Goal: Book appointment/travel/reservation

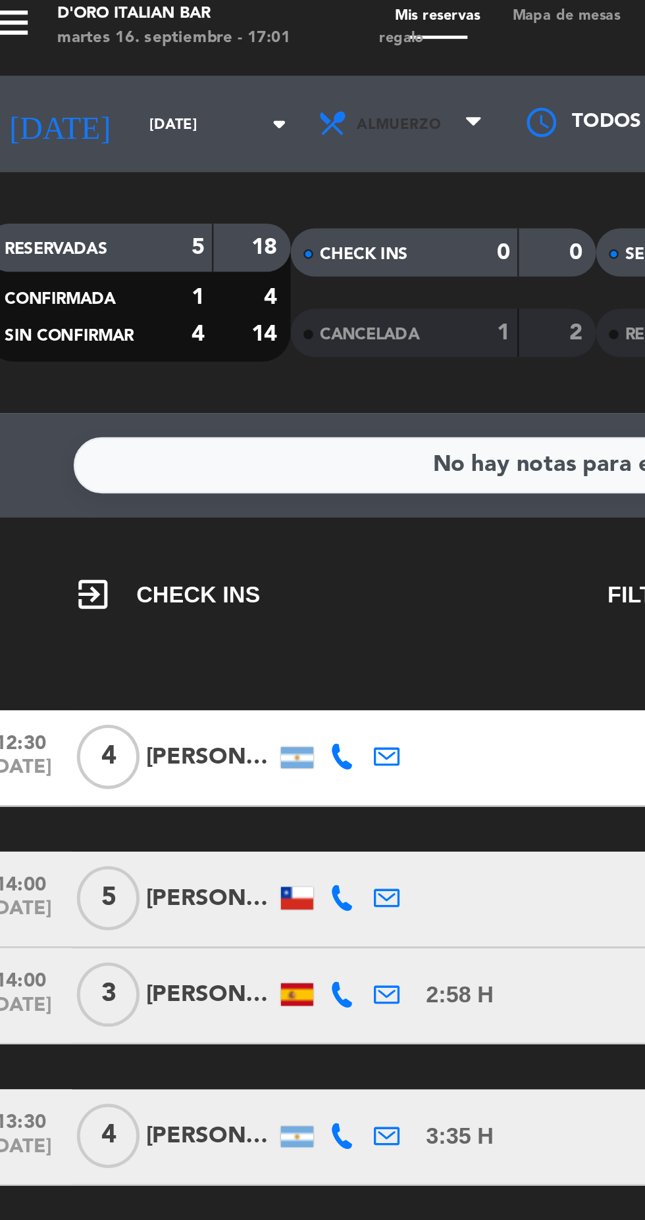
click at [205, 60] on span "Almuerzo" at bounding box center [180, 59] width 79 height 29
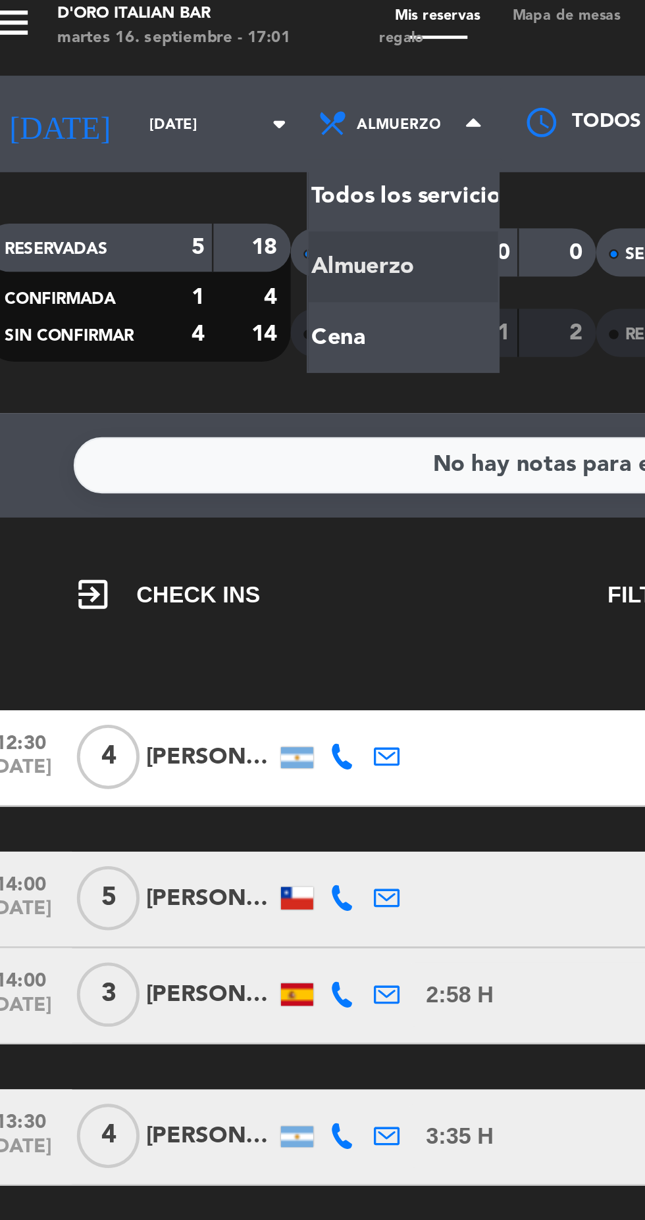
click at [141, 151] on div "menu D'oro Italian Bar [DATE] 16. septiembre - 17:01 Mis reservas Mapa de mesas…" at bounding box center [322, 89] width 645 height 178
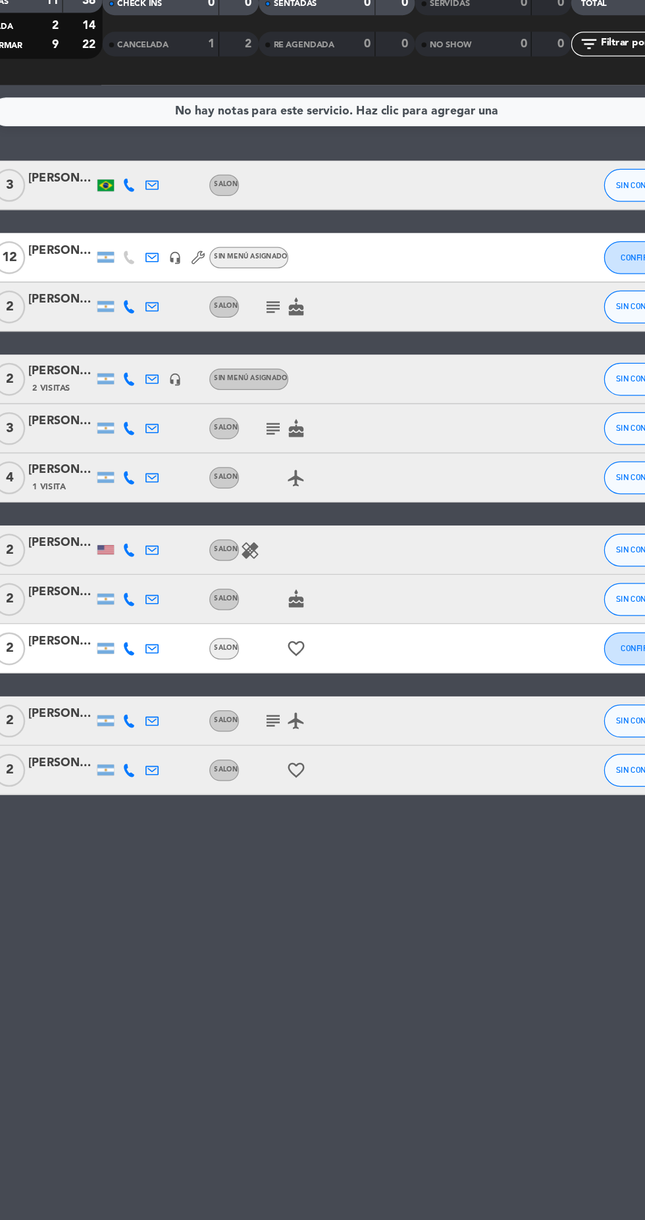
scroll to position [7, 0]
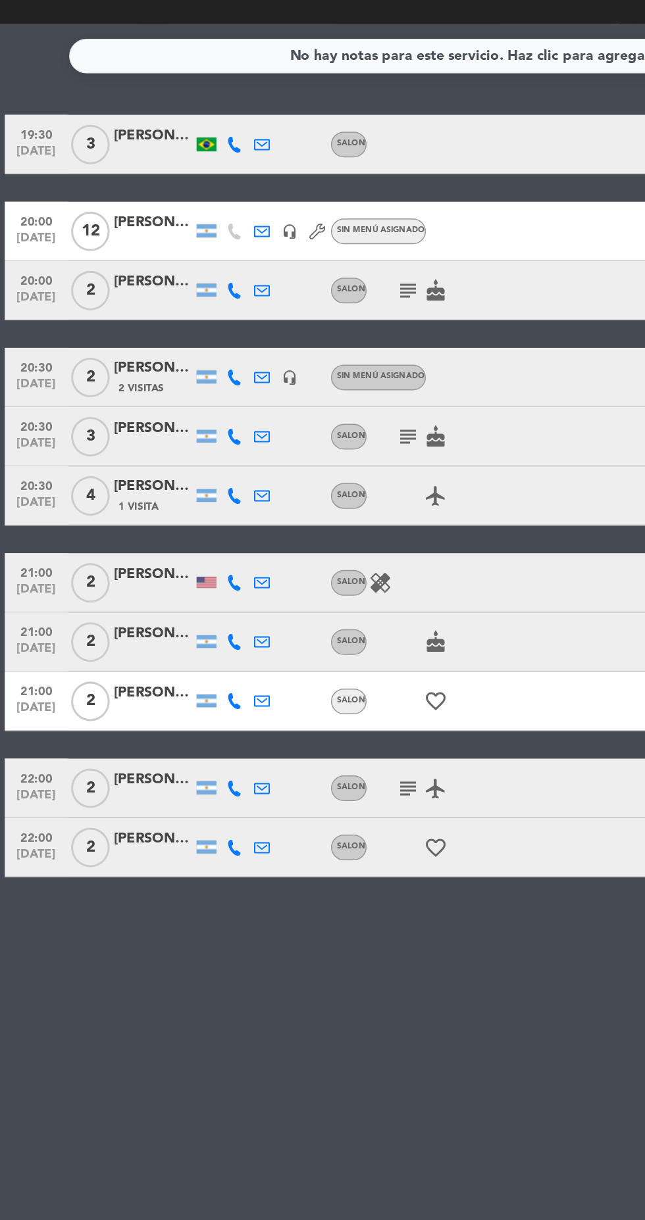
click at [139, 253] on div at bounding box center [137, 257] width 13 height 9
click at [155, 254] on icon at bounding box center [156, 258] width 11 height 11
click at [174, 253] on icon at bounding box center [174, 258] width 11 height 11
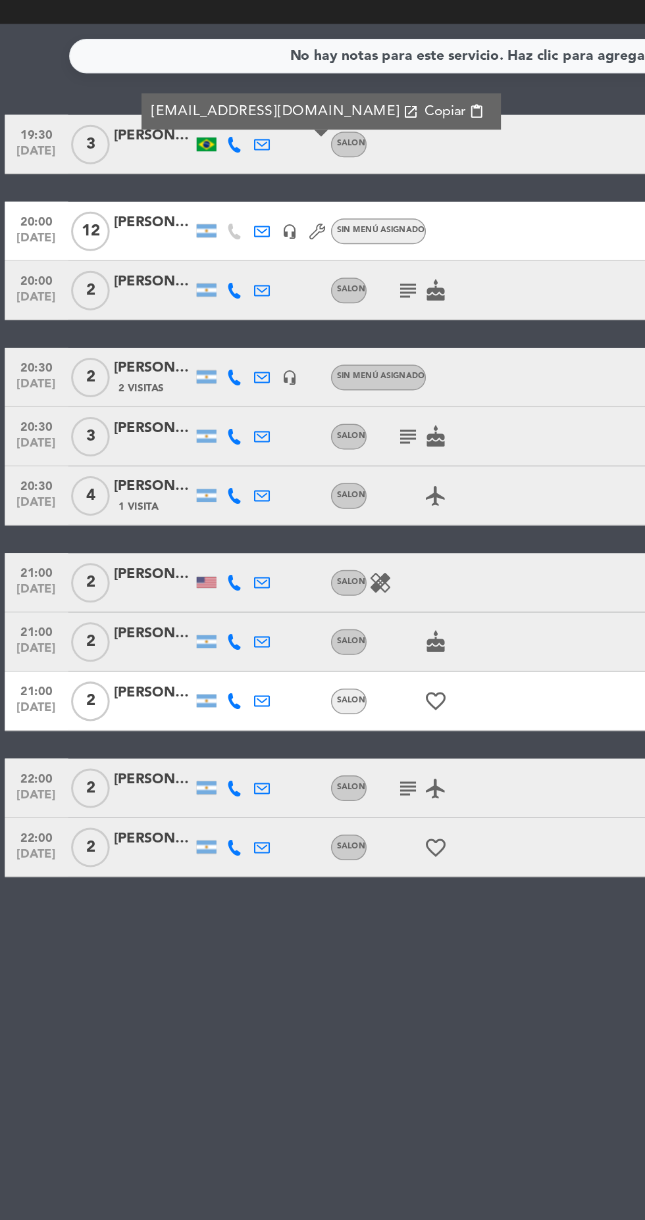
click at [155, 253] on icon at bounding box center [156, 258] width 11 height 11
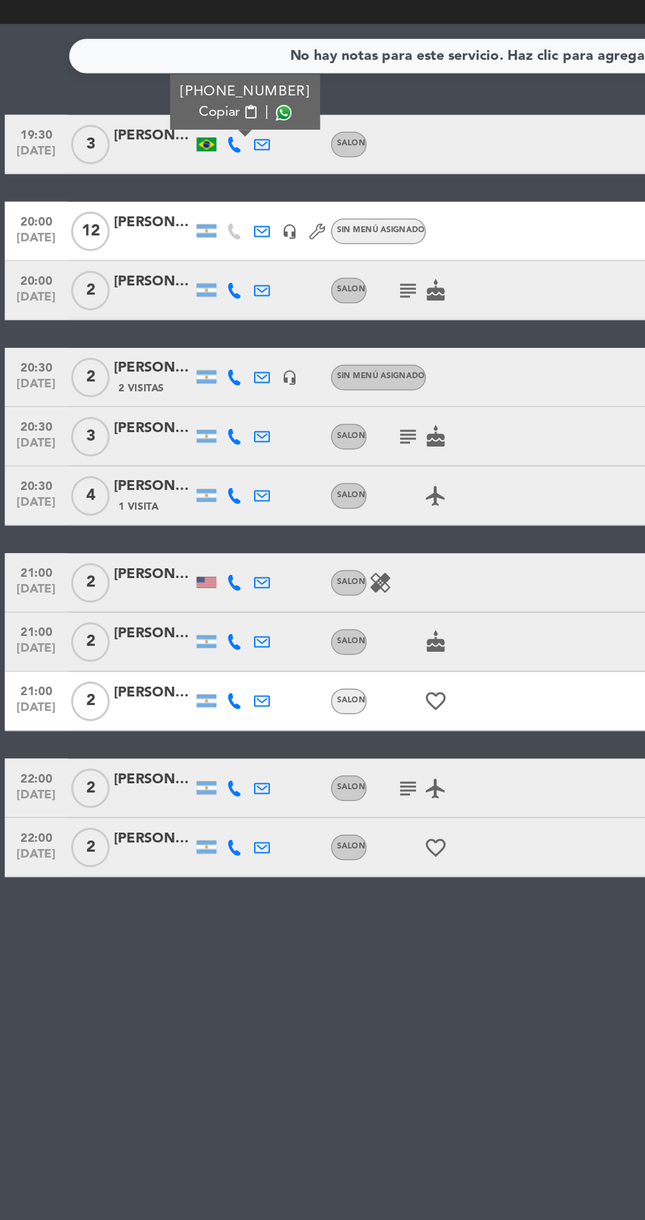
click at [172, 253] on icon at bounding box center [174, 258] width 11 height 11
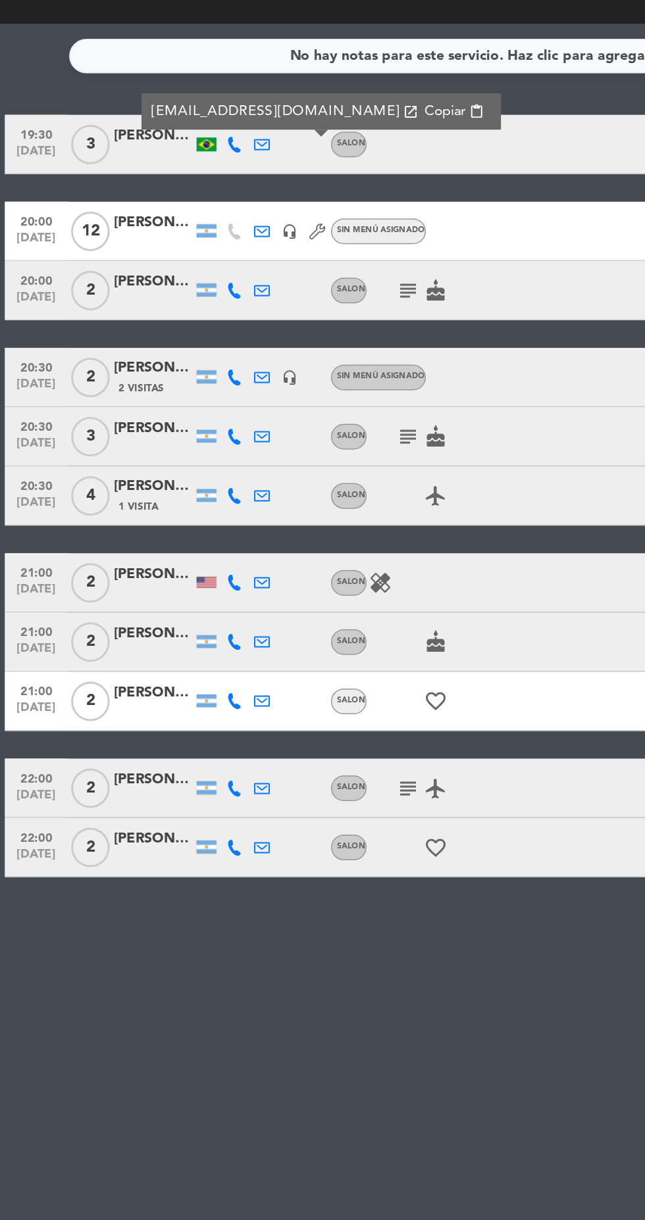
click at [154, 253] on icon at bounding box center [156, 258] width 11 height 11
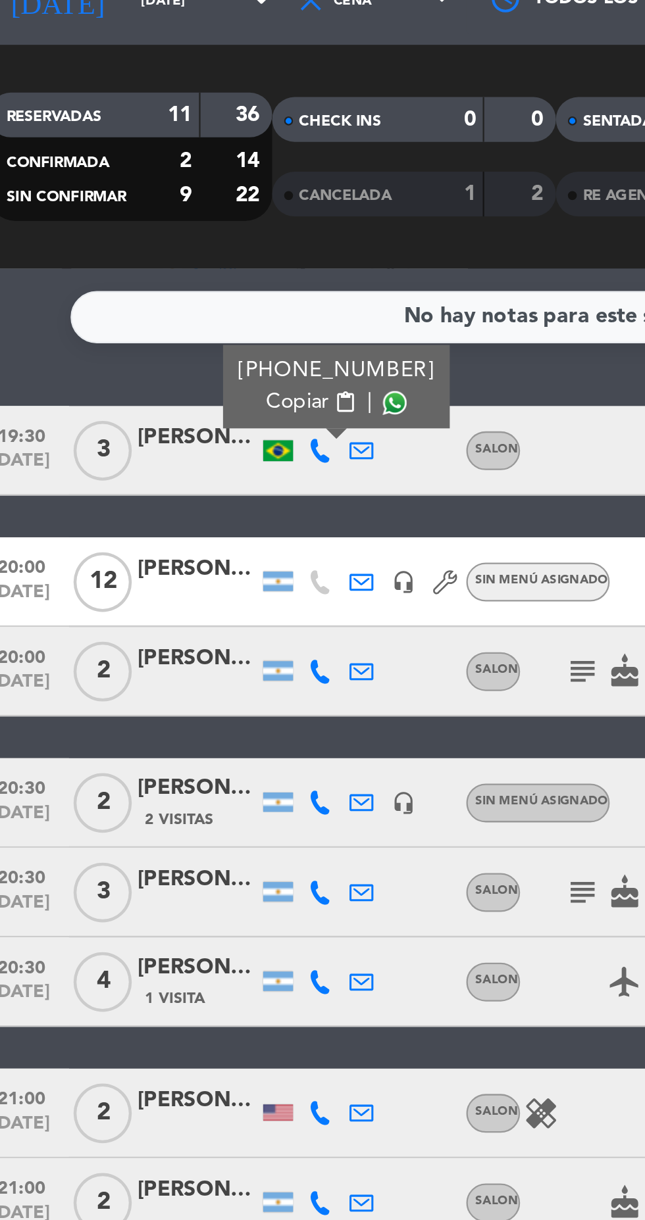
click at [184, 232] on span at bounding box center [189, 237] width 11 height 11
click at [154, 353] on icon at bounding box center [156, 355] width 11 height 11
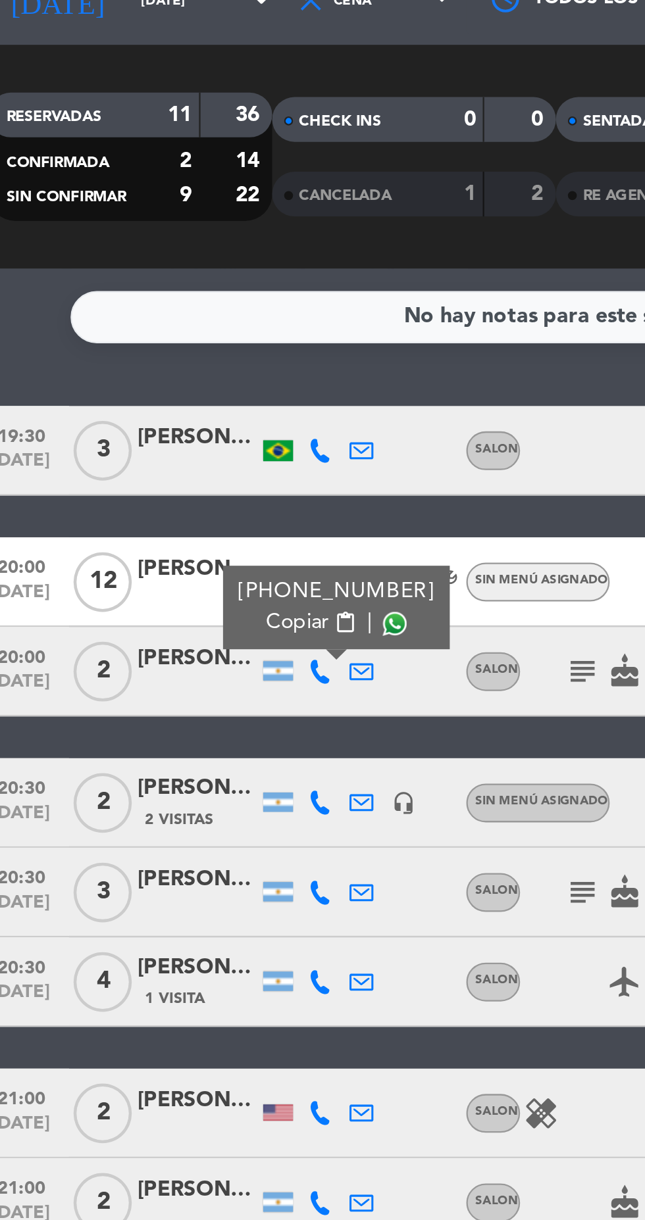
click at [184, 332] on span at bounding box center [189, 334] width 11 height 11
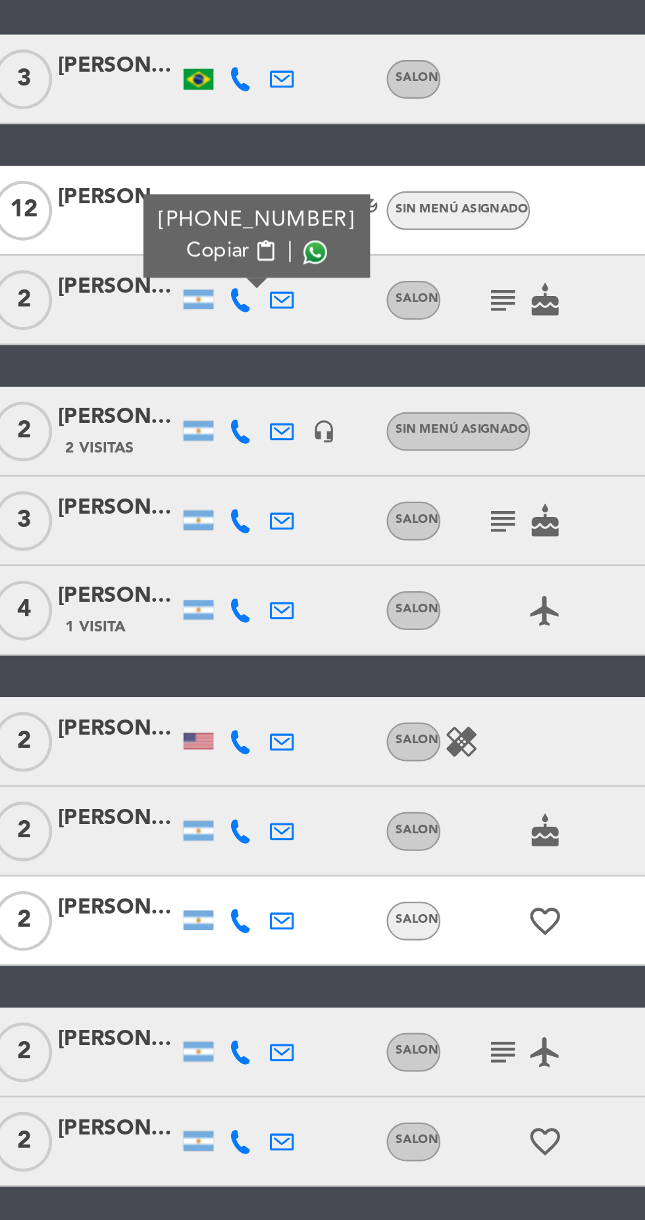
scroll to position [0, 0]
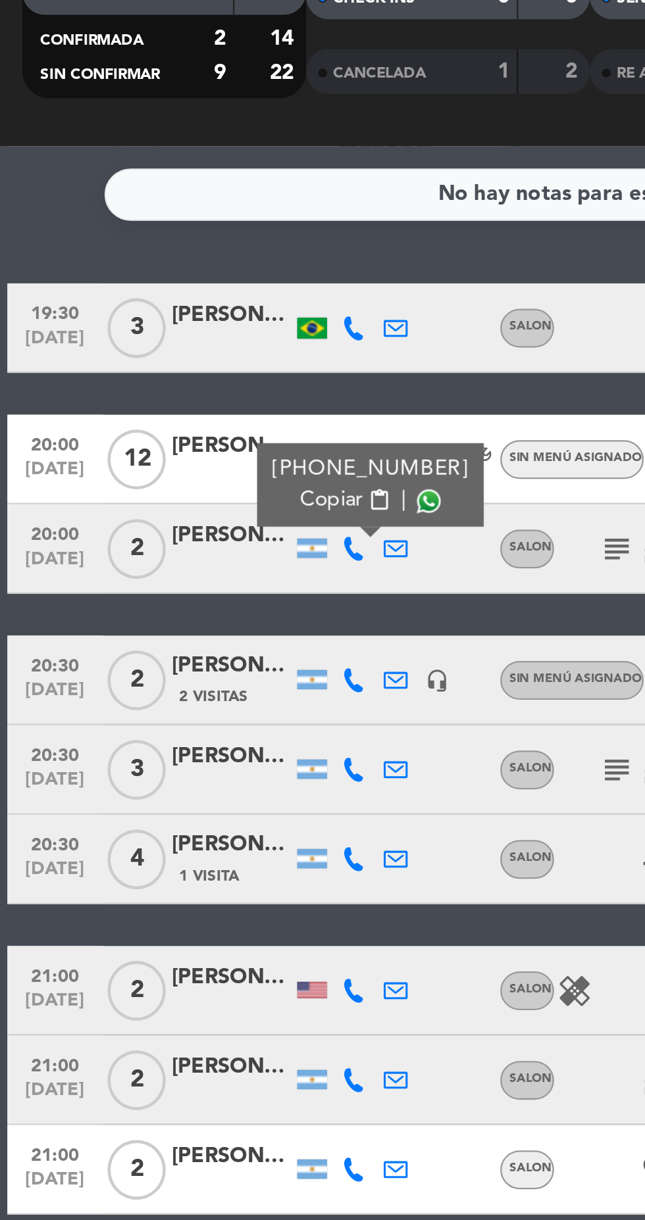
click at [155, 416] on icon at bounding box center [156, 413] width 11 height 11
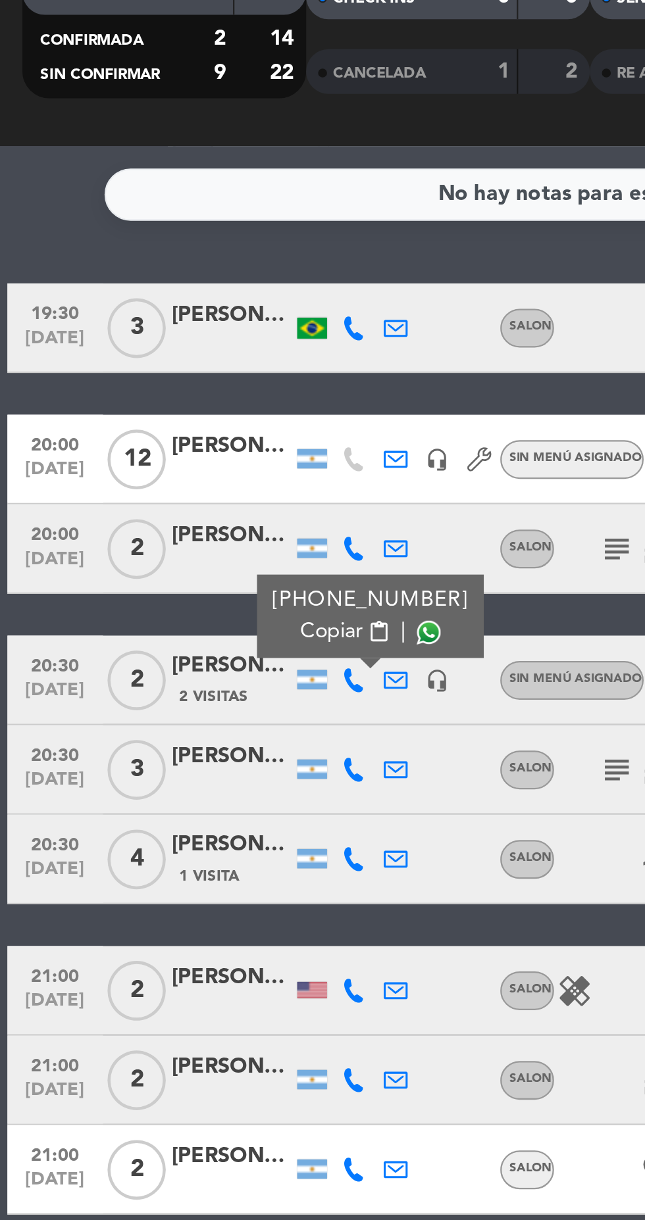
click at [184, 392] on span at bounding box center [189, 392] width 11 height 11
click at [141, 453] on div at bounding box center [137, 452] width 13 height 9
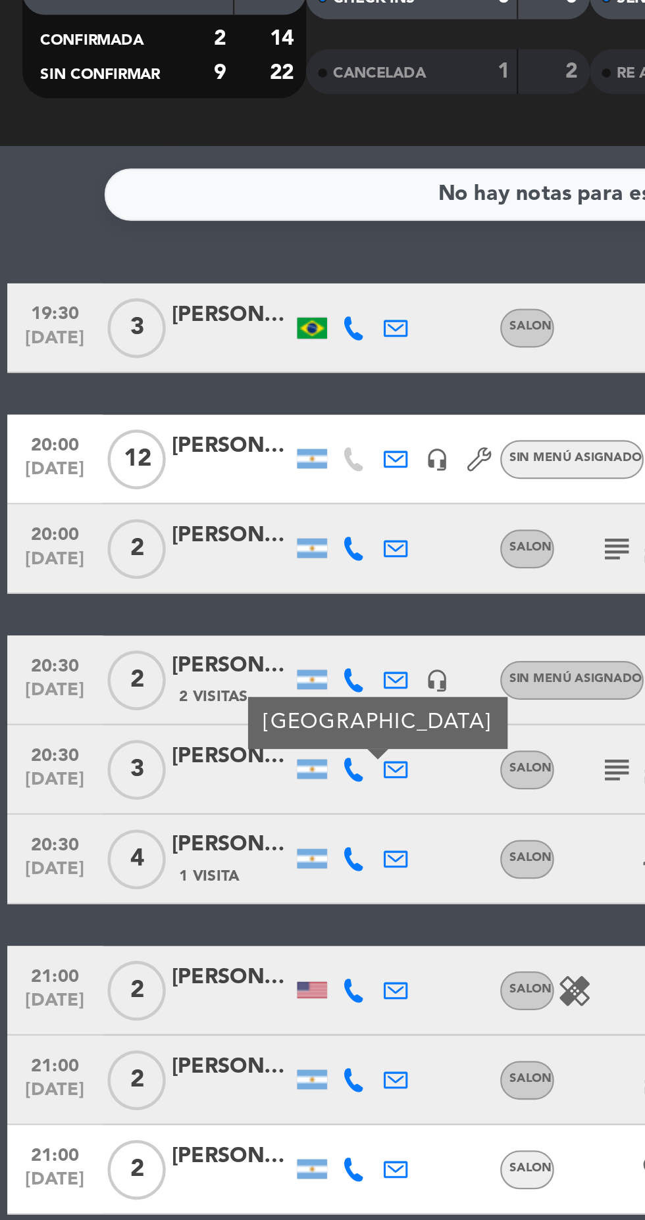
click at [153, 451] on icon at bounding box center [156, 452] width 11 height 11
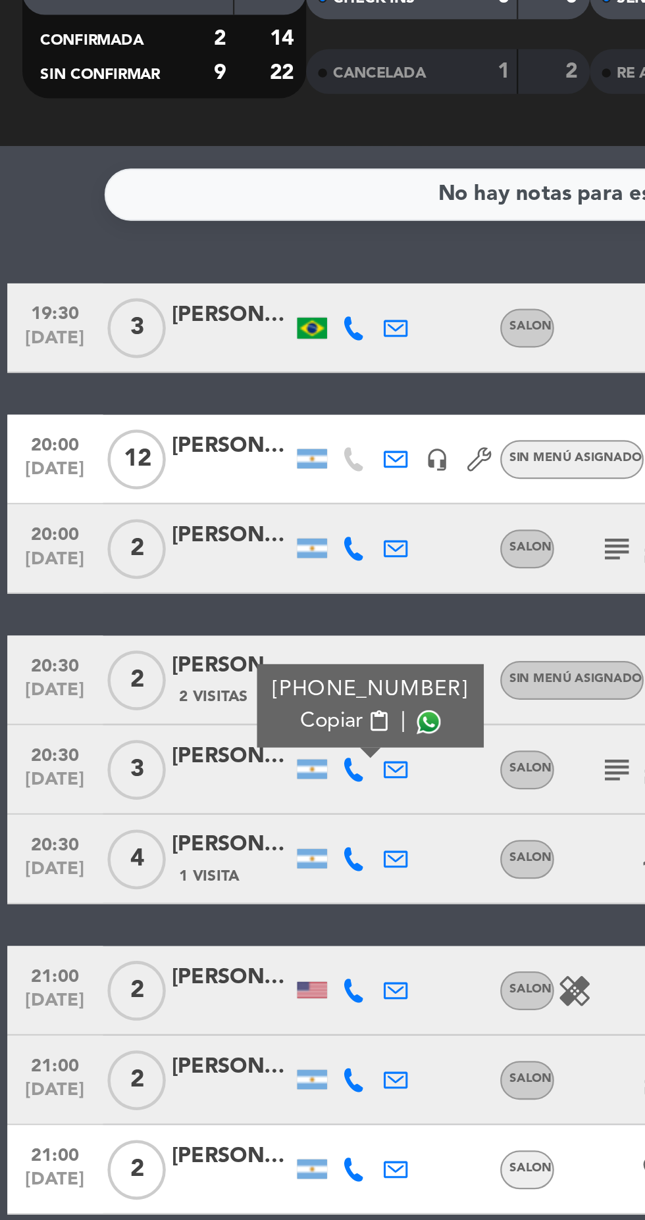
click at [184, 433] on span at bounding box center [189, 431] width 11 height 11
click at [156, 492] on icon at bounding box center [156, 492] width 11 height 11
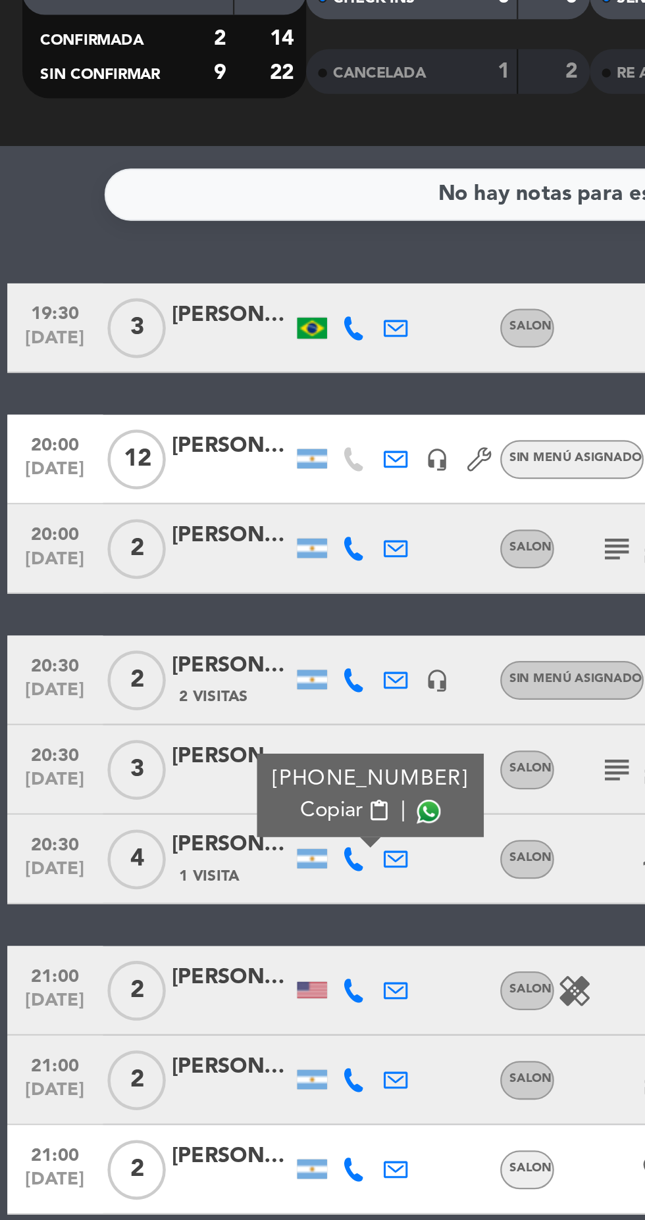
click at [184, 475] on span at bounding box center [189, 471] width 11 height 11
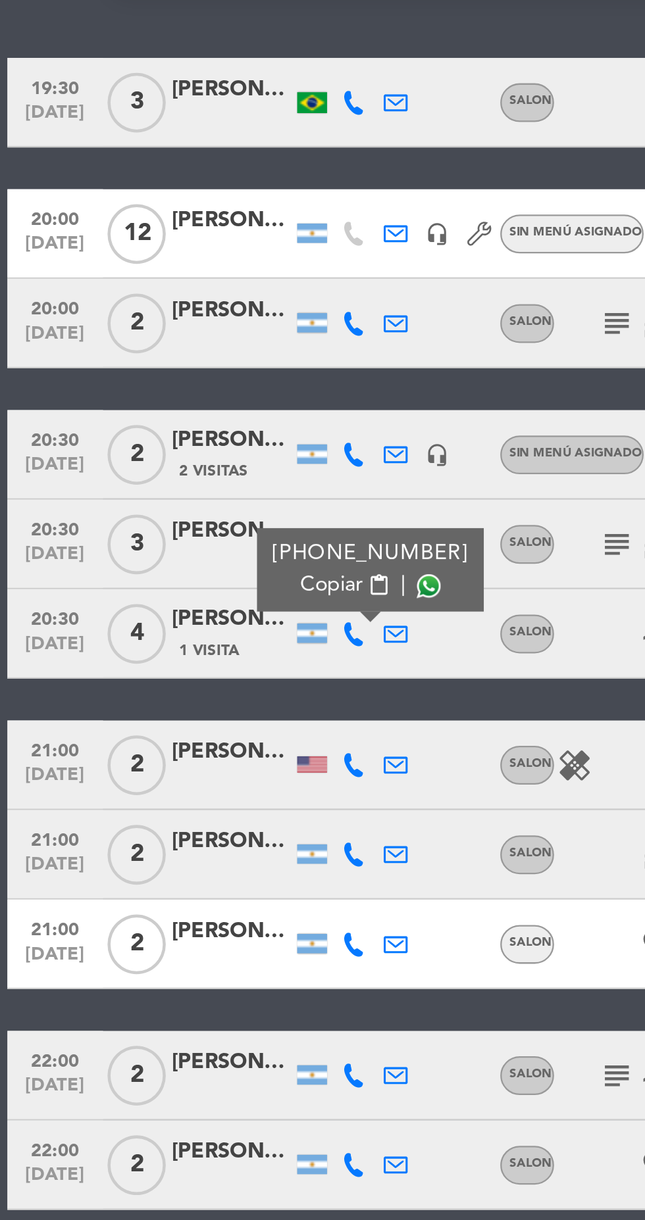
click at [156, 551] on icon at bounding box center [156, 550] width 11 height 11
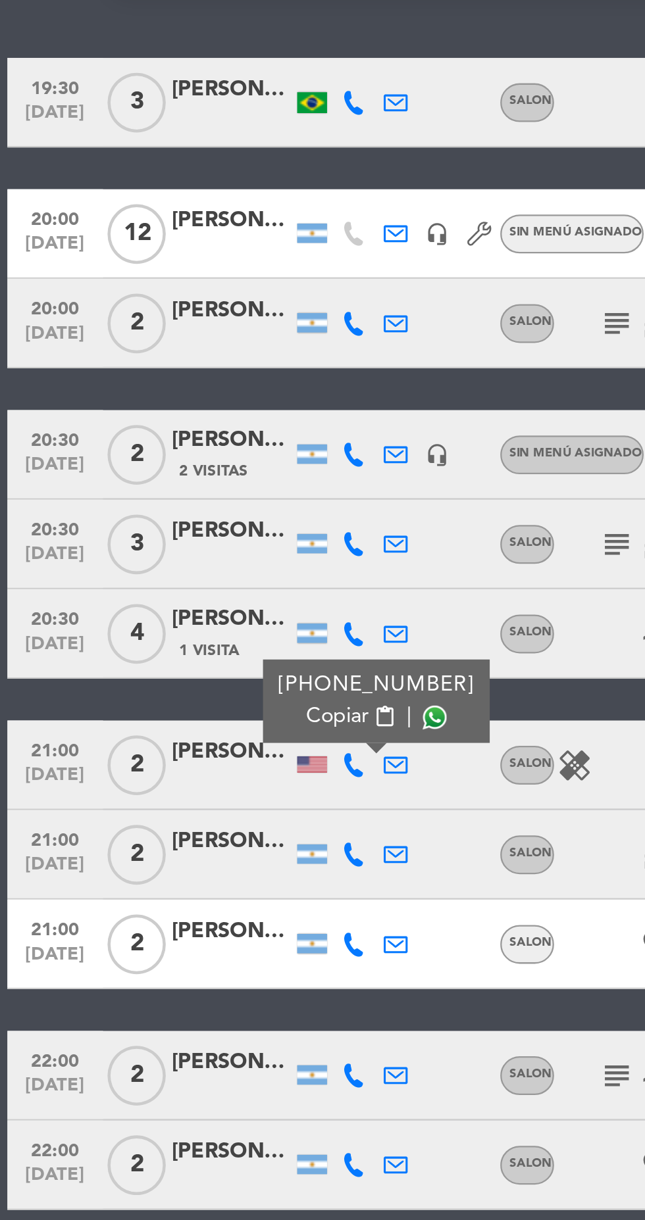
click at [186, 531] on span at bounding box center [191, 529] width 11 height 11
click at [155, 591] on icon at bounding box center [156, 589] width 11 height 11
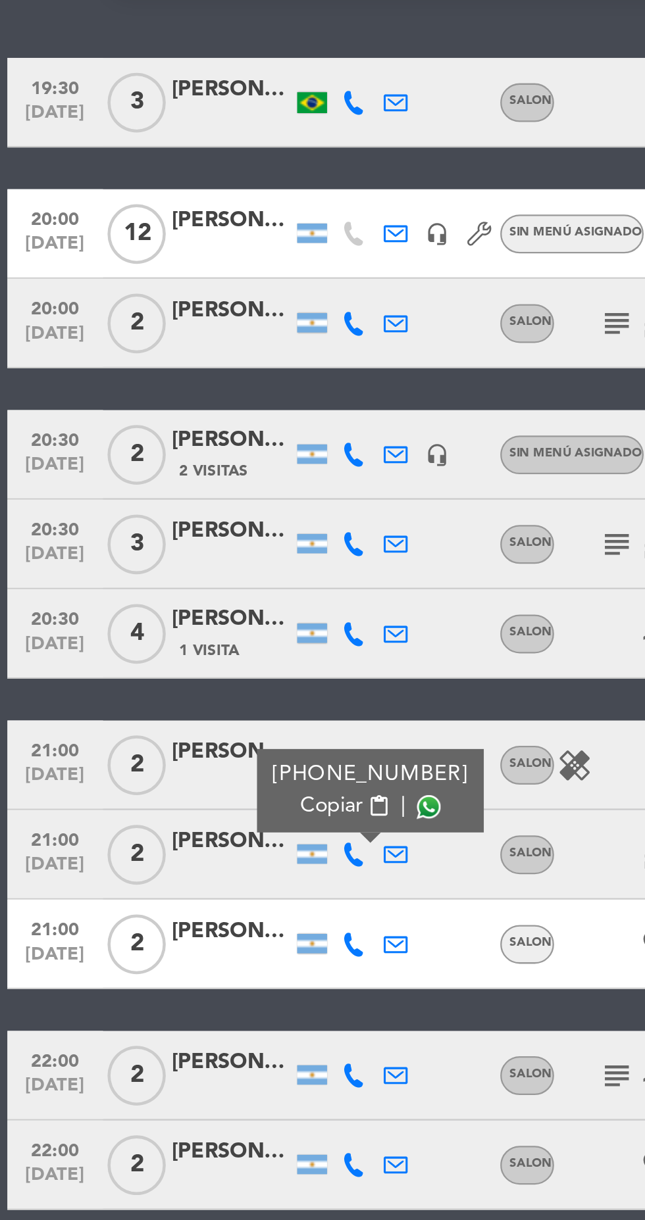
click at [184, 570] on span at bounding box center [189, 568] width 11 height 11
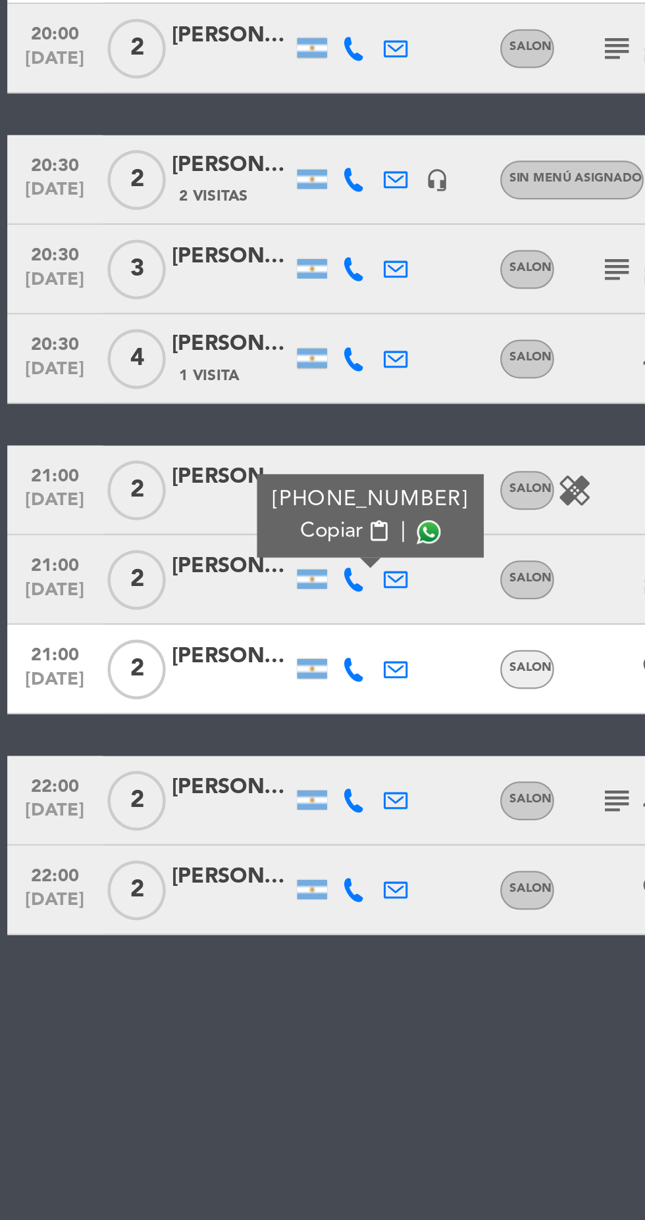
click at [155, 591] on icon at bounding box center [156, 589] width 11 height 11
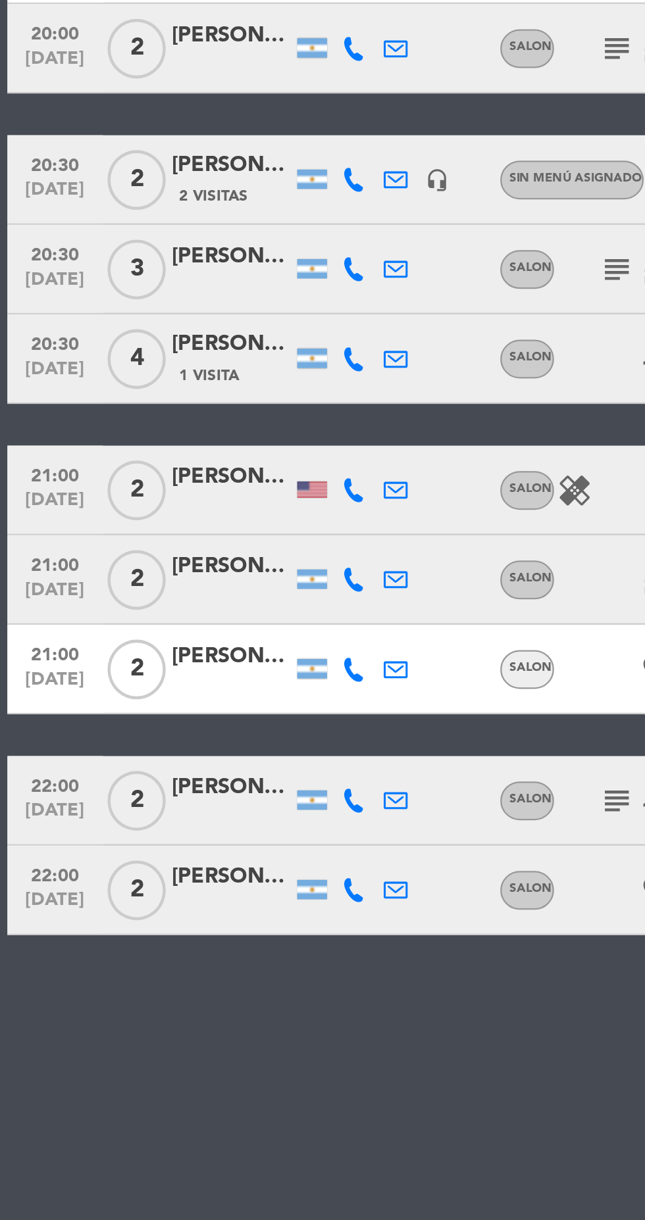
click at [155, 591] on icon at bounding box center [156, 589] width 11 height 11
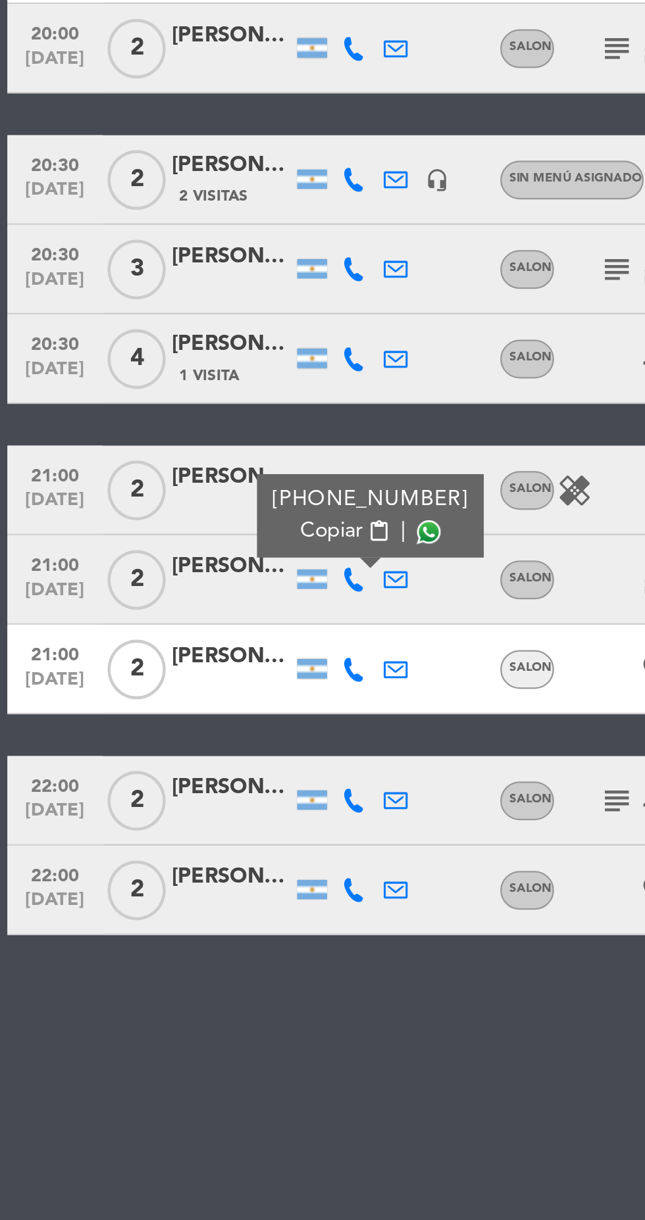
click at [156, 591] on icon at bounding box center [156, 589] width 11 height 11
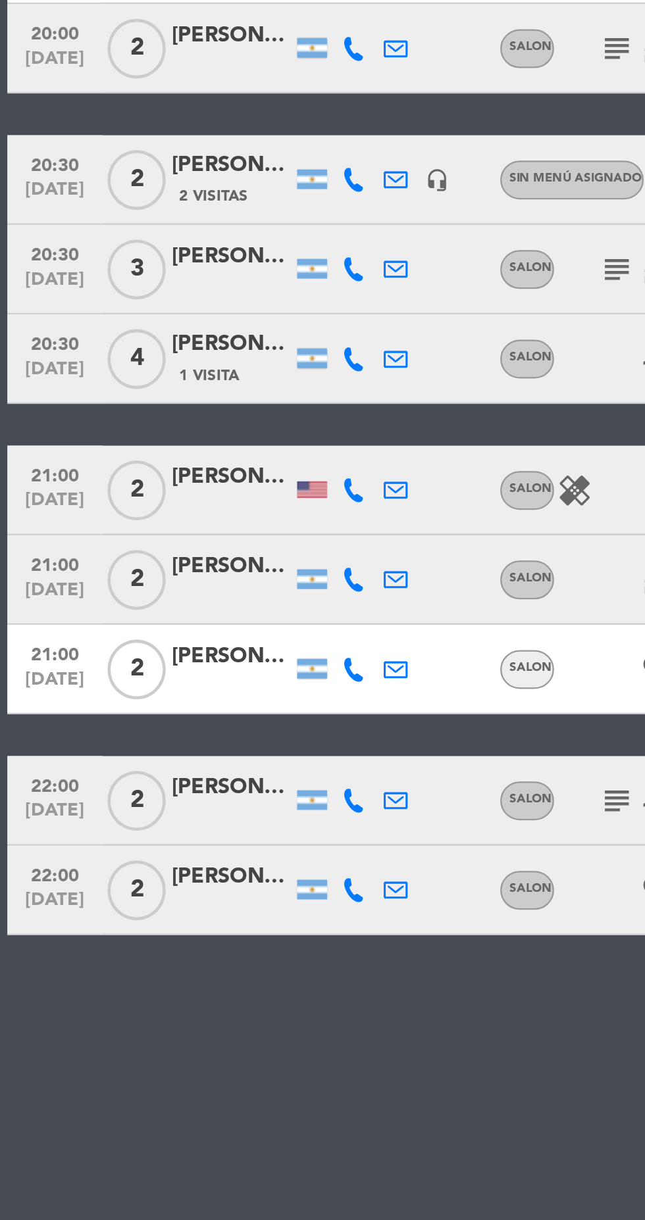
click at [155, 591] on icon at bounding box center [156, 589] width 11 height 11
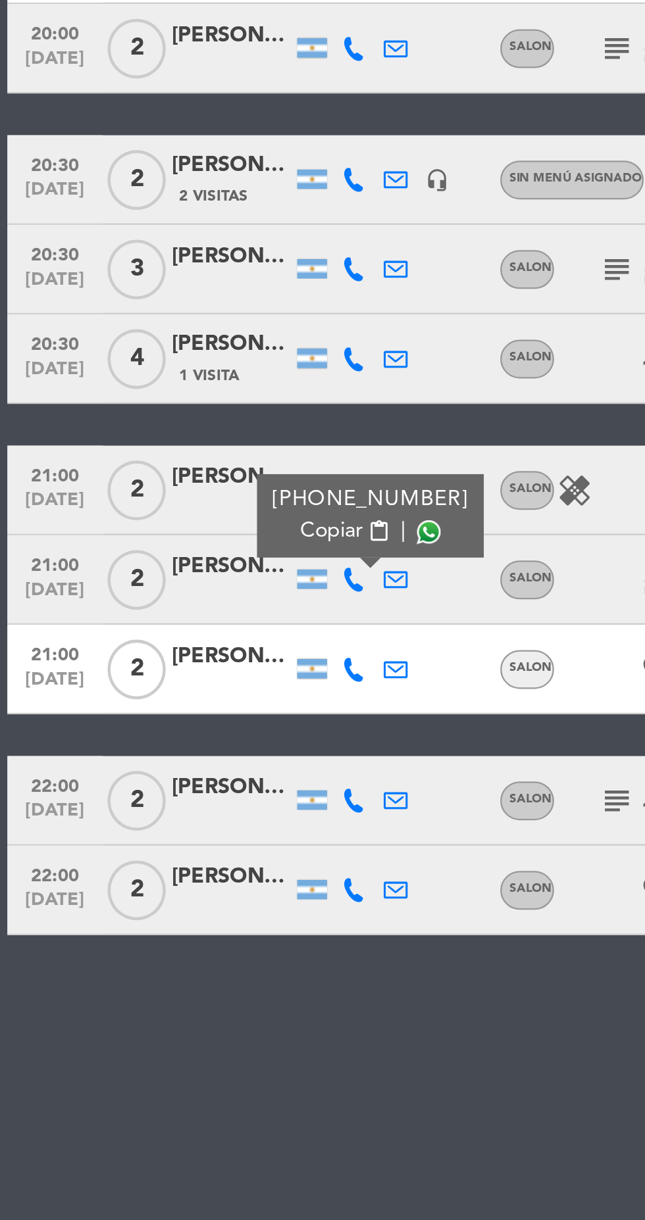
click at [184, 567] on span at bounding box center [189, 568] width 11 height 11
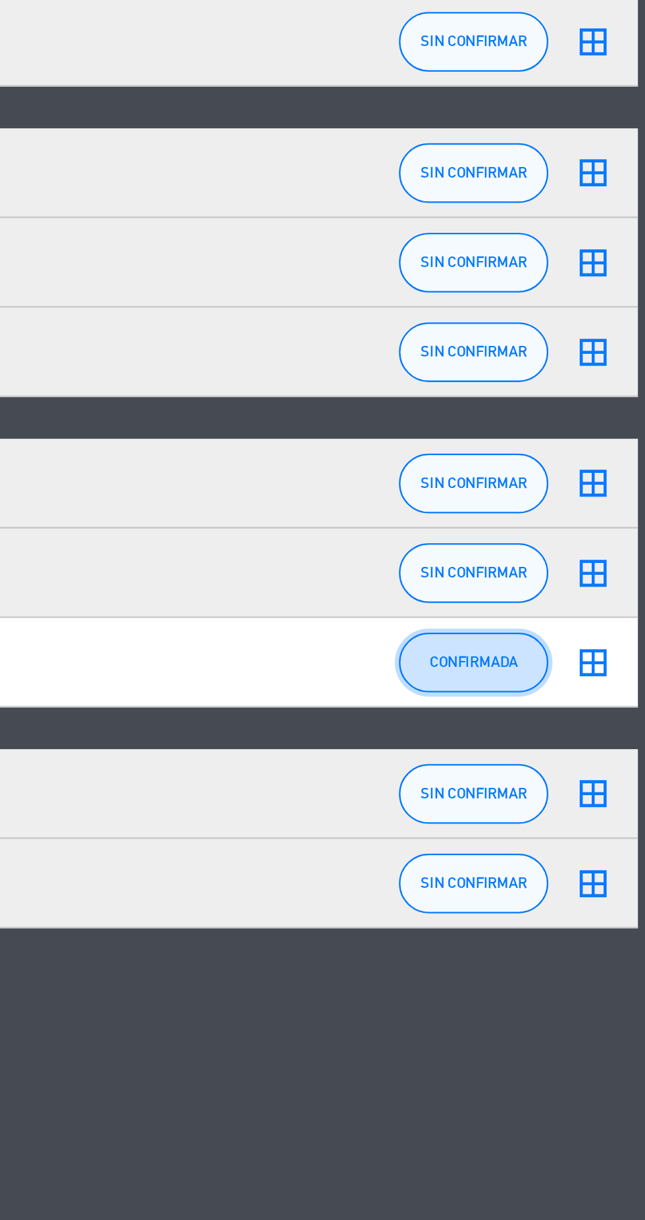
click at [597, 632] on button "CONFIRMADA" at bounding box center [569, 629] width 66 height 26
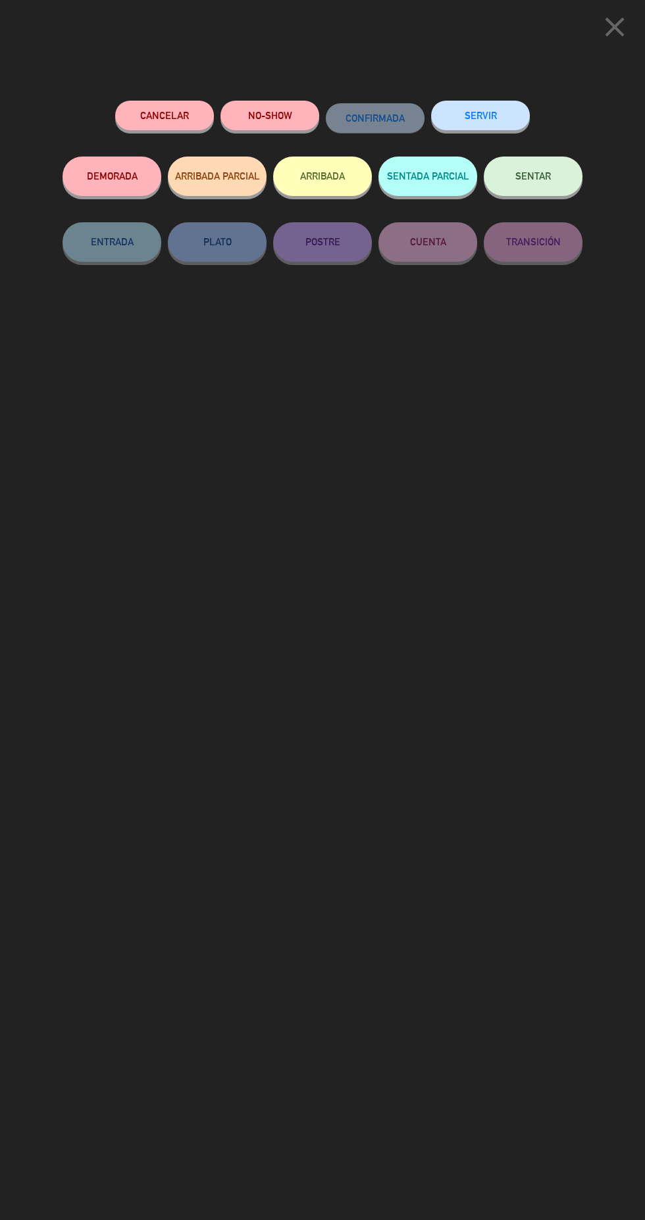
scroll to position [16, 0]
click at [622, 3] on div "close" at bounding box center [322, 24] width 645 height 49
click at [606, 37] on icon "close" at bounding box center [614, 27] width 33 height 33
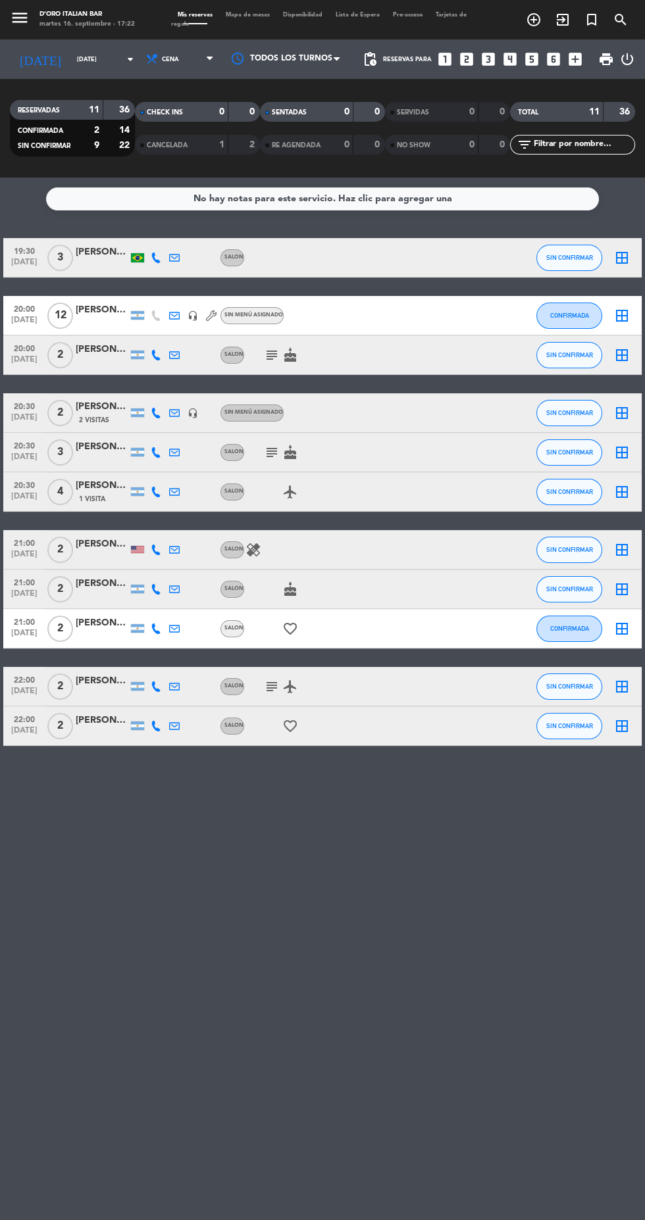
click at [267, 347] on icon "subject" at bounding box center [272, 355] width 16 height 16
click at [270, 445] on icon "subject" at bounding box center [272, 453] width 16 height 16
click at [268, 679] on icon "subject" at bounding box center [272, 687] width 16 height 16
click at [289, 718] on icon "favorite_border" at bounding box center [290, 726] width 16 height 16
click at [289, 621] on icon "favorite_border" at bounding box center [290, 629] width 16 height 16
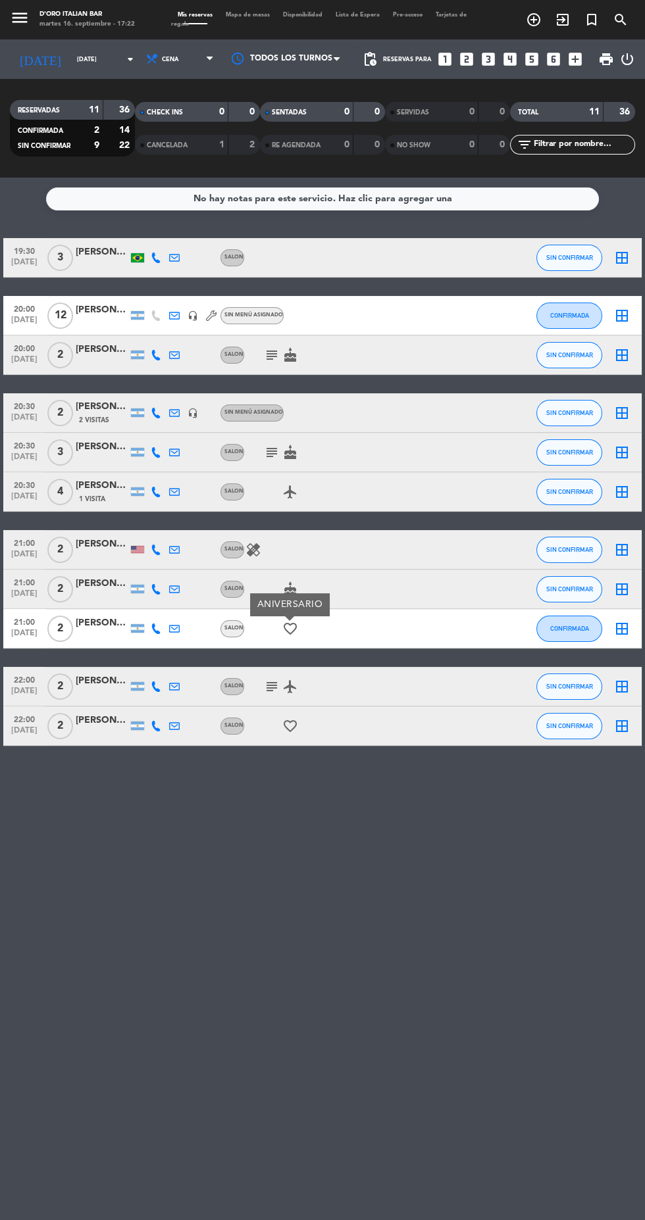
click at [288, 484] on icon "airplanemode_active" at bounding box center [290, 492] width 16 height 16
click at [291, 445] on icon "cake" at bounding box center [290, 453] width 16 height 16
click at [289, 347] on icon "cake" at bounding box center [290, 355] width 16 height 16
click at [252, 542] on icon "healing" at bounding box center [253, 550] width 16 height 16
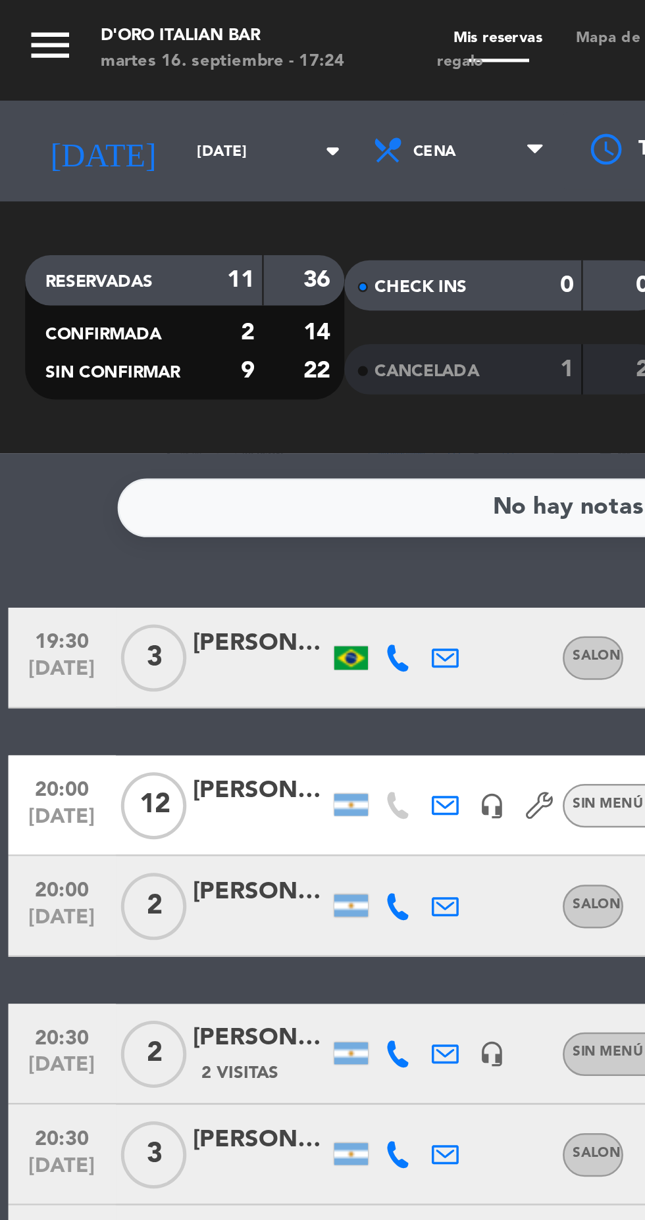
scroll to position [0, 0]
click at [122, 62] on icon "arrow_drop_down" at bounding box center [130, 59] width 16 height 16
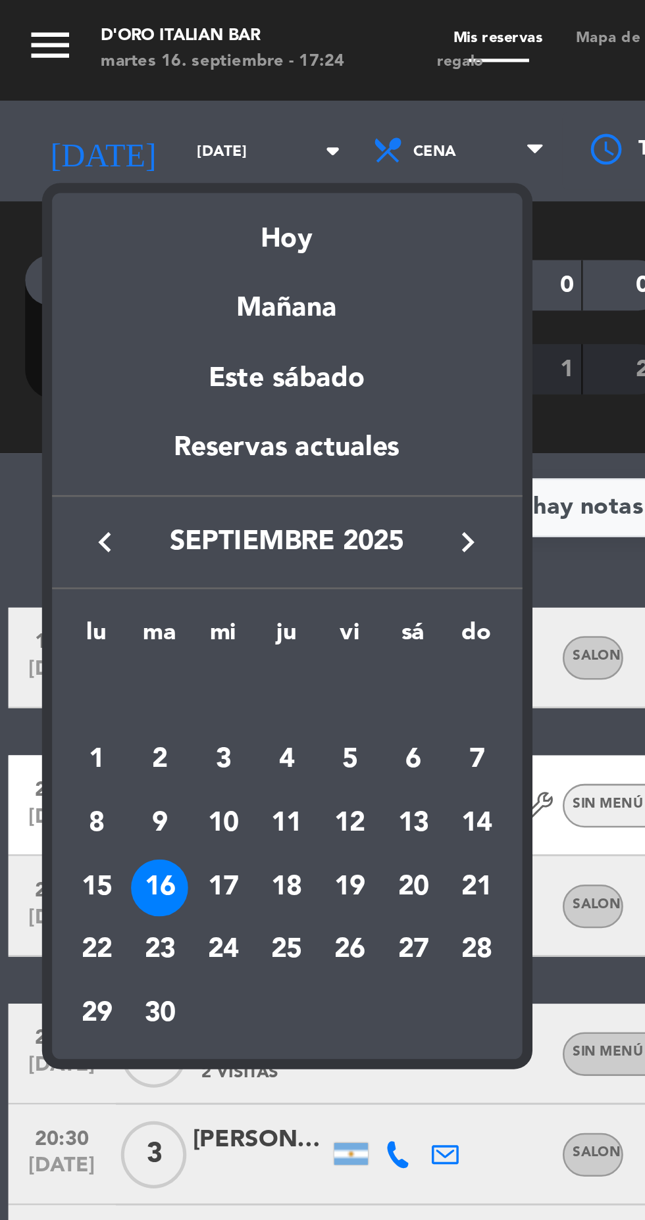
click at [78, 347] on div "17" at bounding box center [87, 348] width 22 height 22
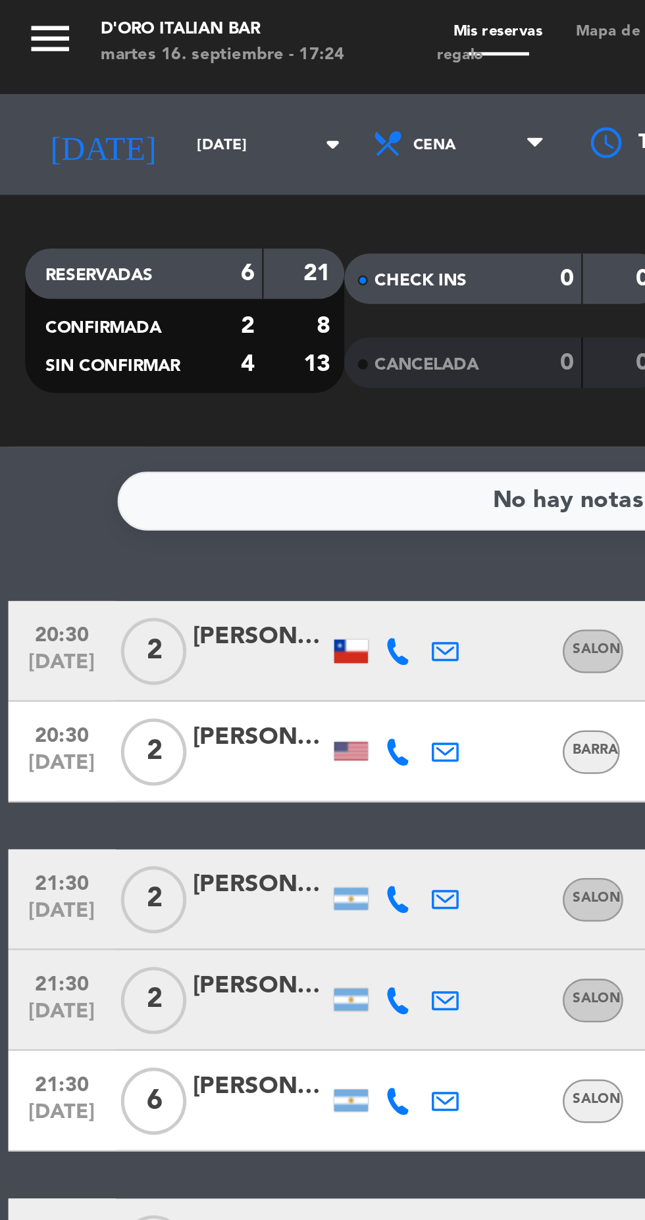
click at [122, 59] on icon "arrow_drop_down" at bounding box center [130, 59] width 16 height 16
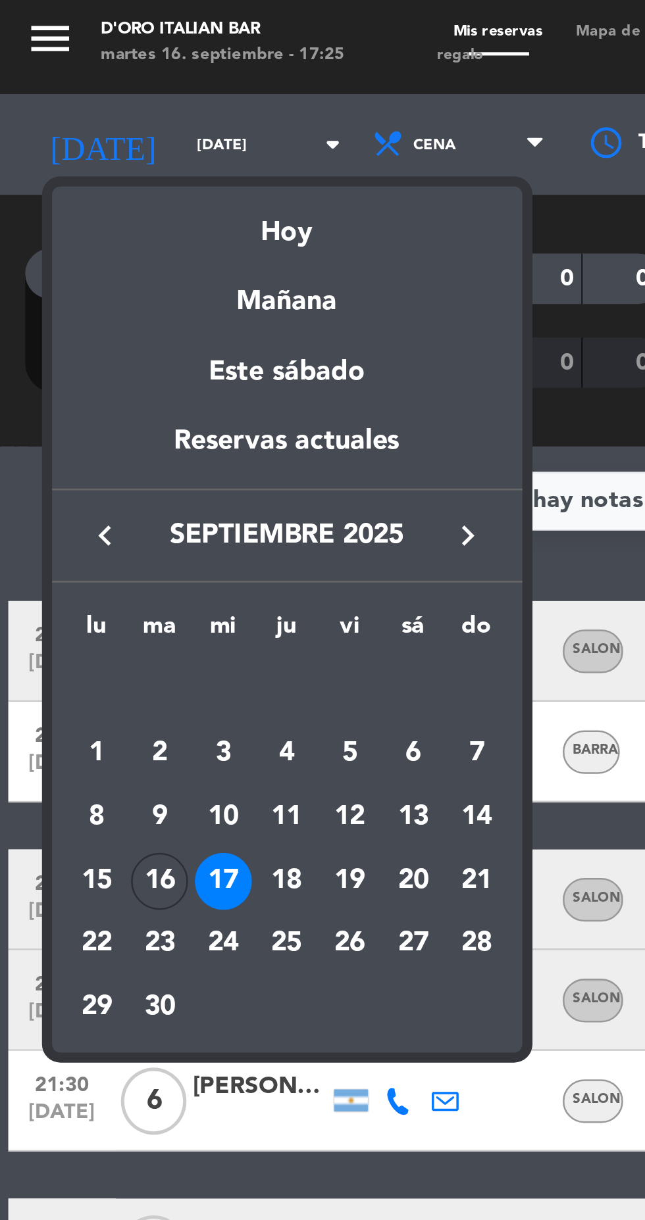
click at [139, 342] on div "19" at bounding box center [137, 348] width 22 height 22
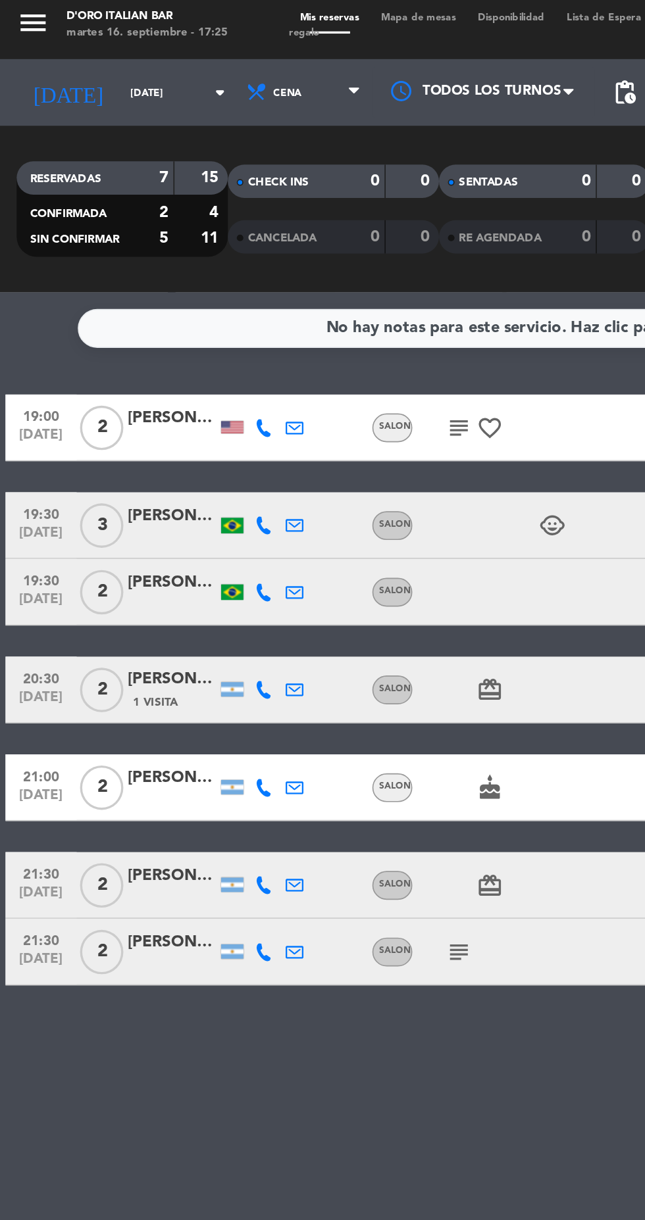
click at [114, 68] on input "[DATE]" at bounding box center [111, 59] width 83 height 20
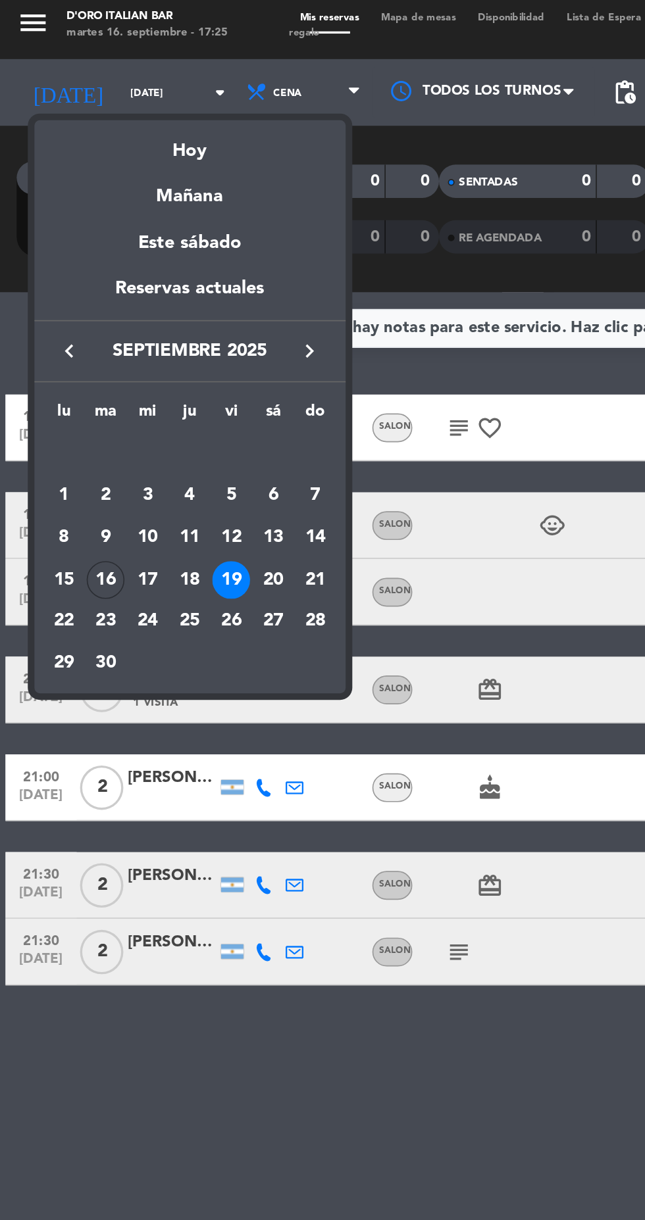
click at [160, 349] on div "20" at bounding box center [162, 348] width 22 height 22
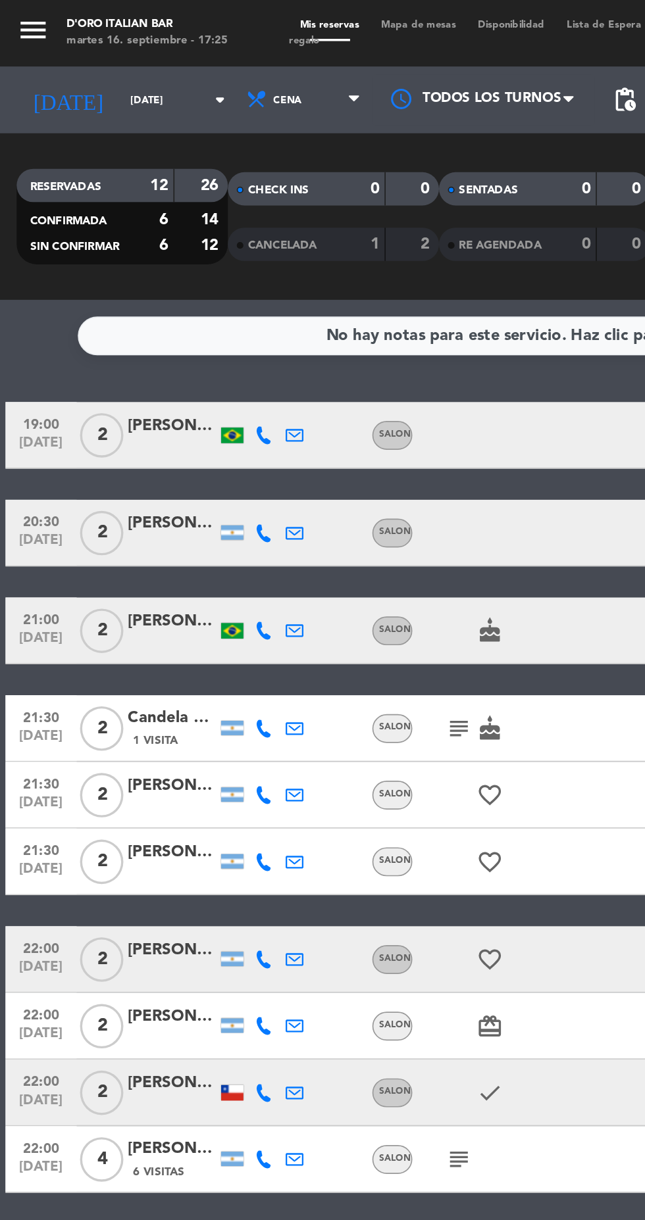
click at [122, 61] on icon "arrow_drop_down" at bounding box center [130, 59] width 16 height 16
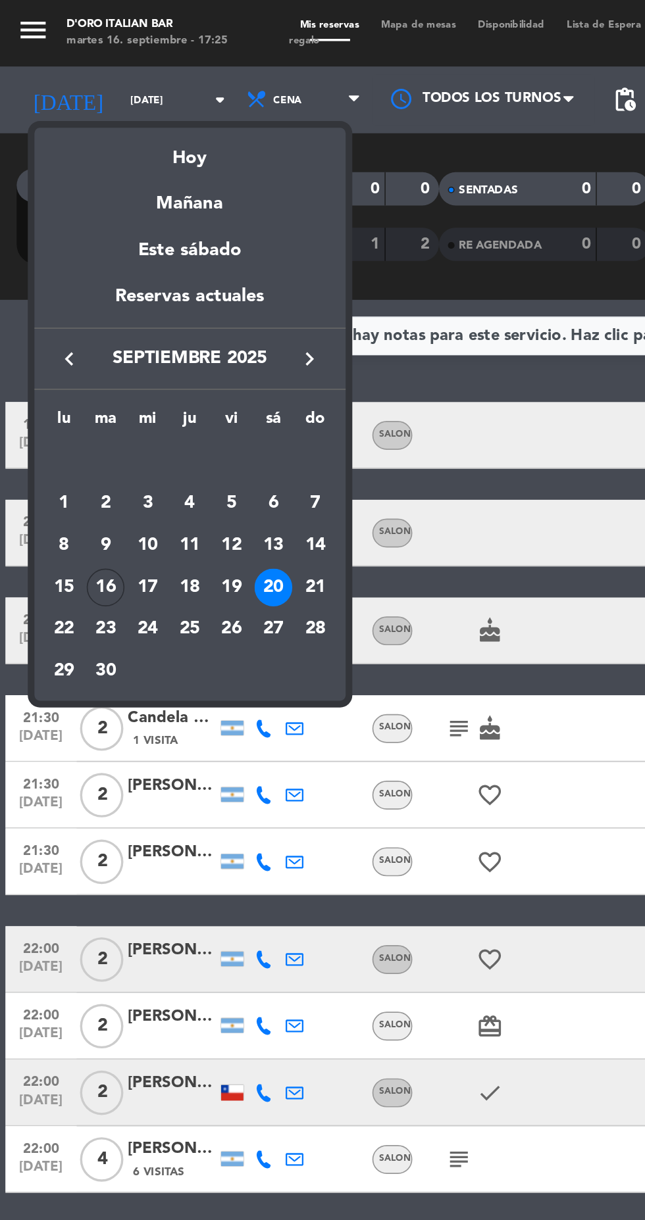
click at [182, 345] on div "21" at bounding box center [187, 348] width 22 height 22
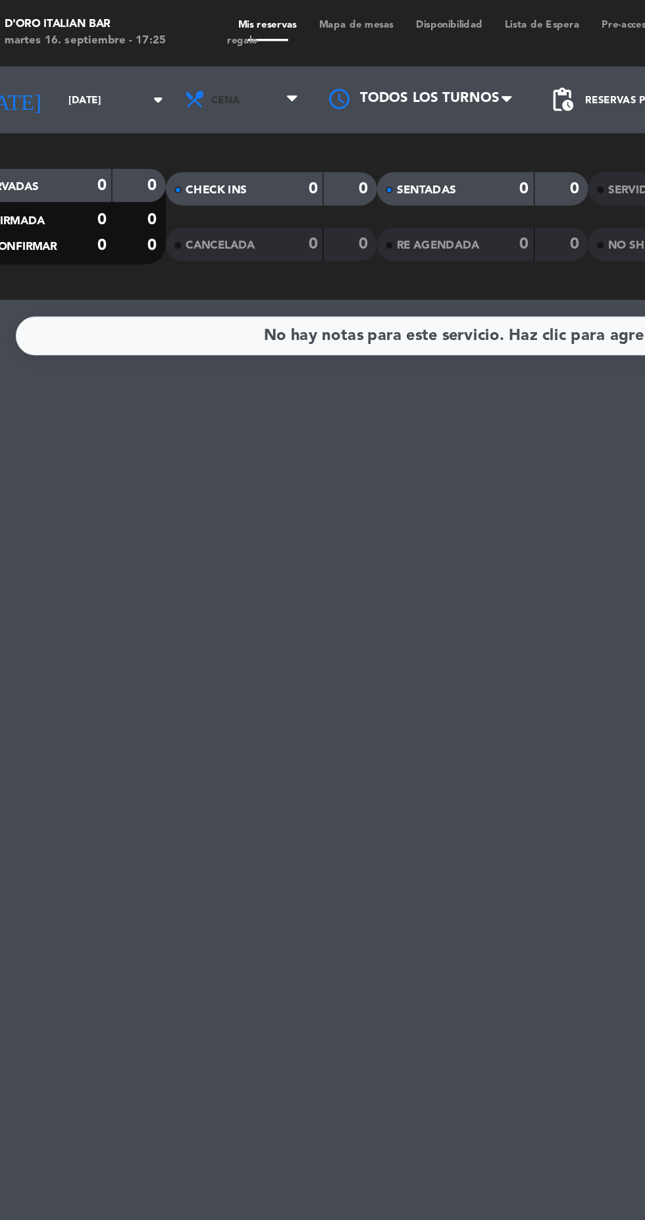
click at [204, 65] on span "Cena" at bounding box center [180, 59] width 79 height 29
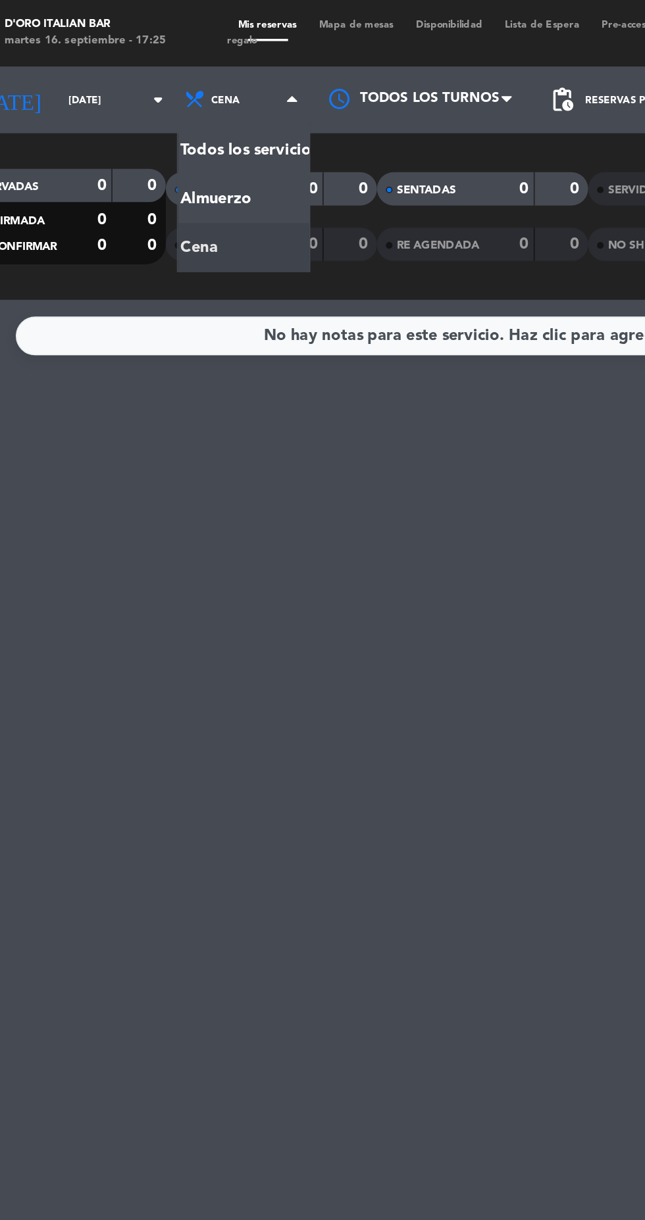
click at [139, 117] on div "menu D'oro Italian Bar [DATE] 16. septiembre - 17:25 Mis reservas Mapa de mesas…" at bounding box center [322, 89] width 645 height 178
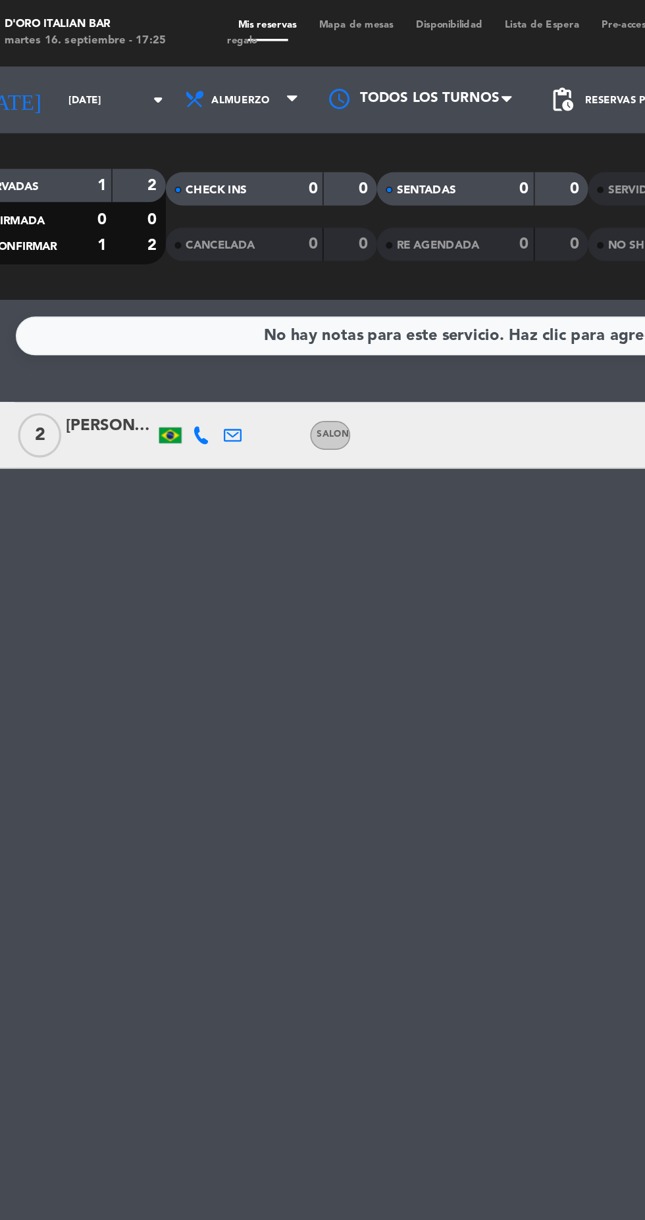
click at [104, 65] on input "[DATE]" at bounding box center [111, 59] width 83 height 20
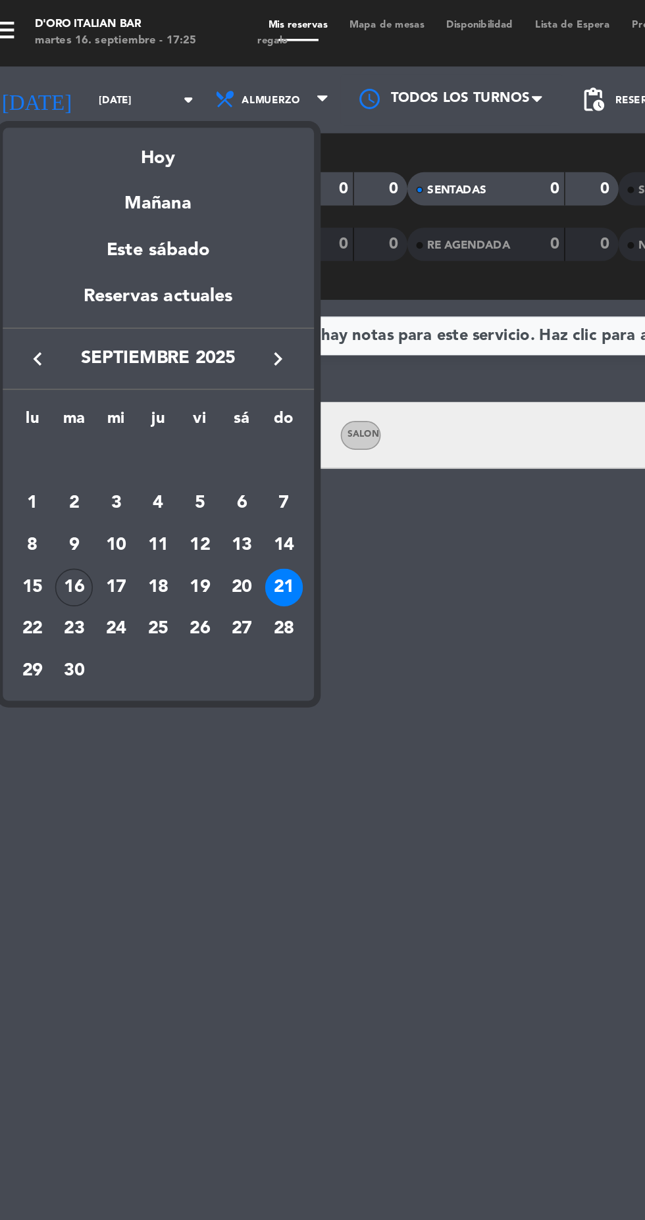
click at [37, 373] on div "22" at bounding box center [37, 372] width 22 height 22
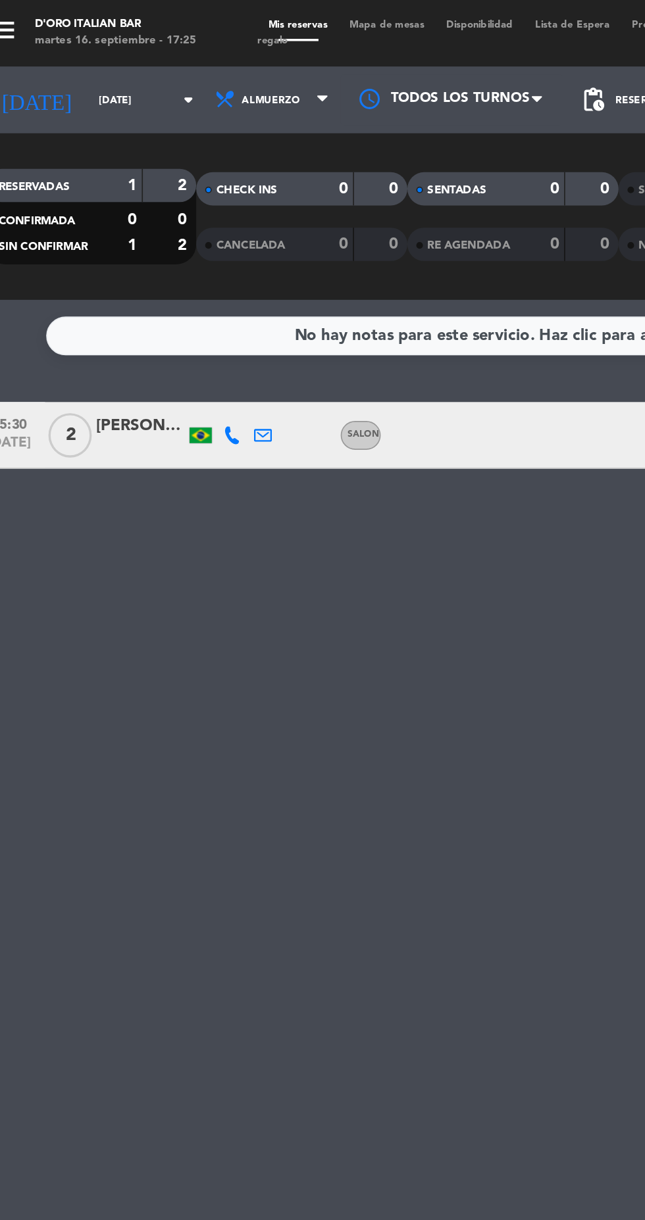
type input "[DATE]"
click at [122, 61] on icon "arrow_drop_down" at bounding box center [130, 59] width 16 height 16
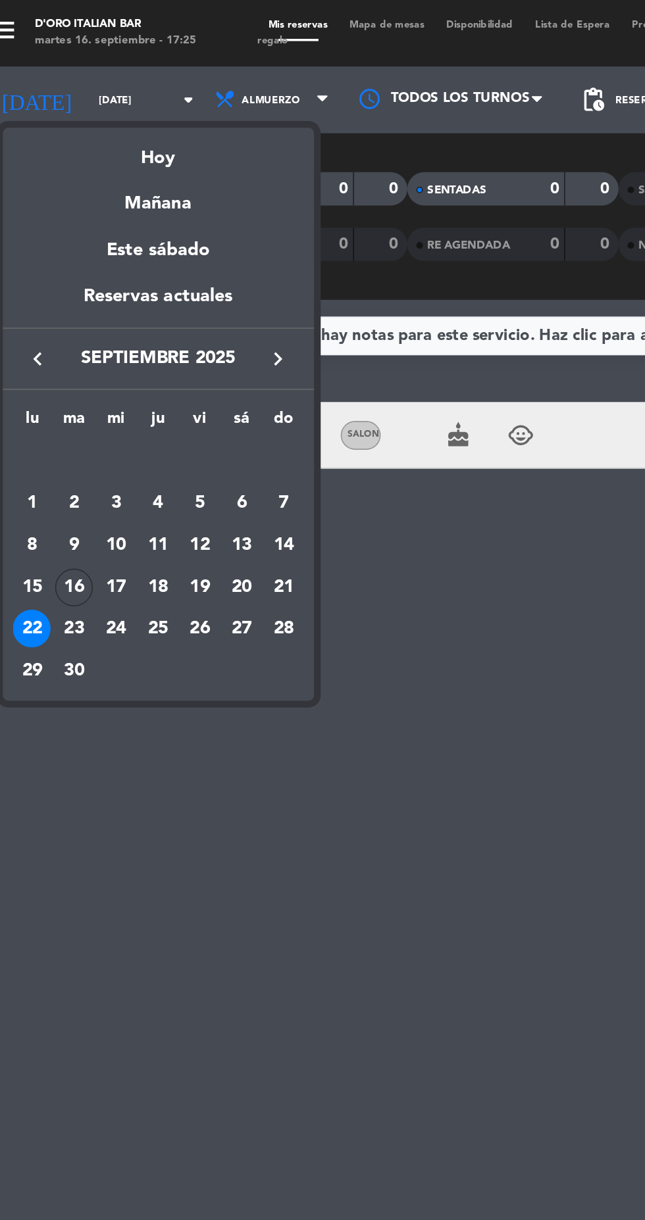
click at [251, 344] on div at bounding box center [322, 610] width 645 height 1220
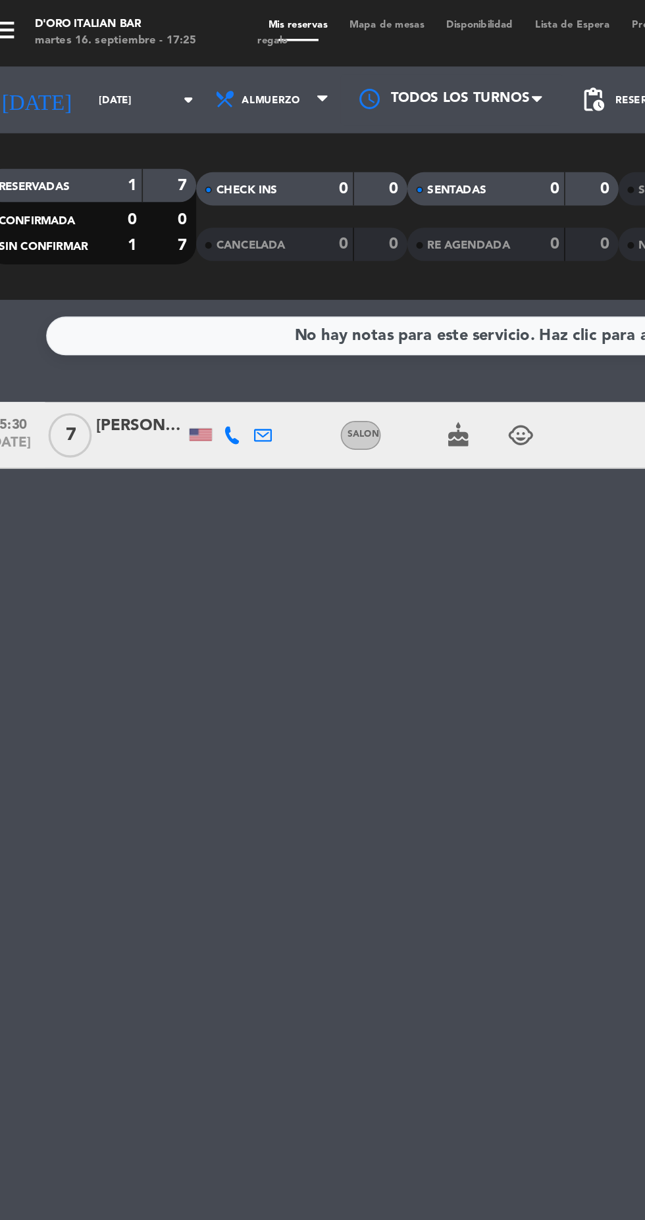
click at [122, 61] on icon "arrow_drop_down" at bounding box center [130, 59] width 16 height 16
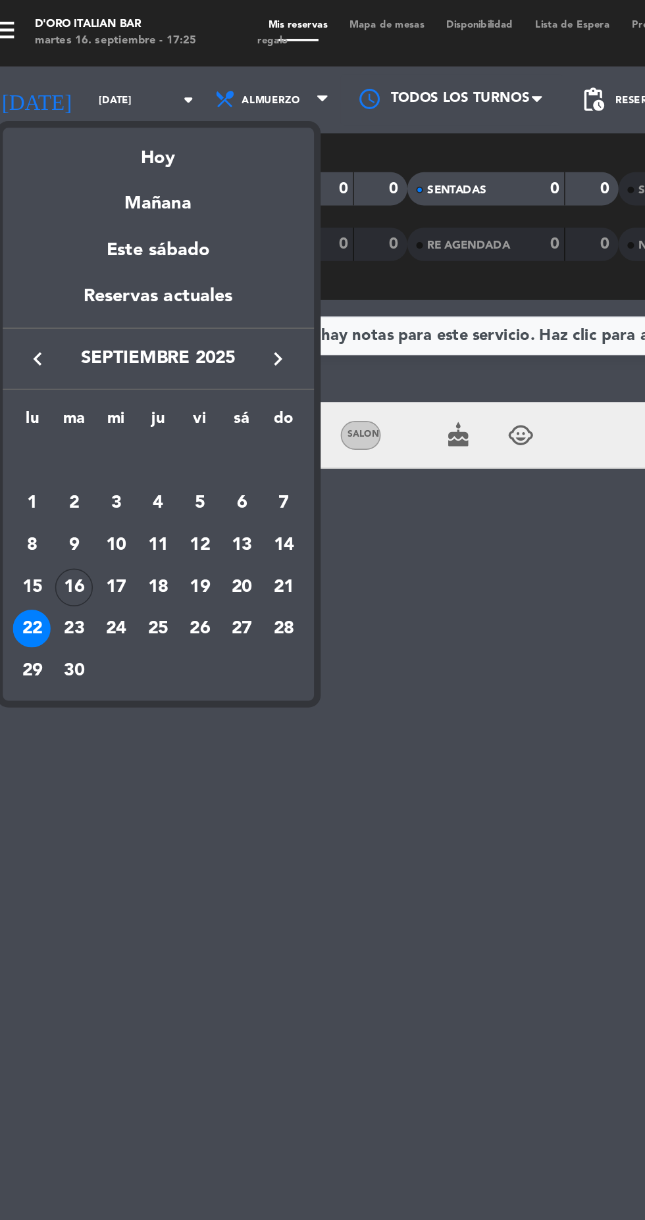
click at [205, 55] on div at bounding box center [322, 610] width 645 height 1220
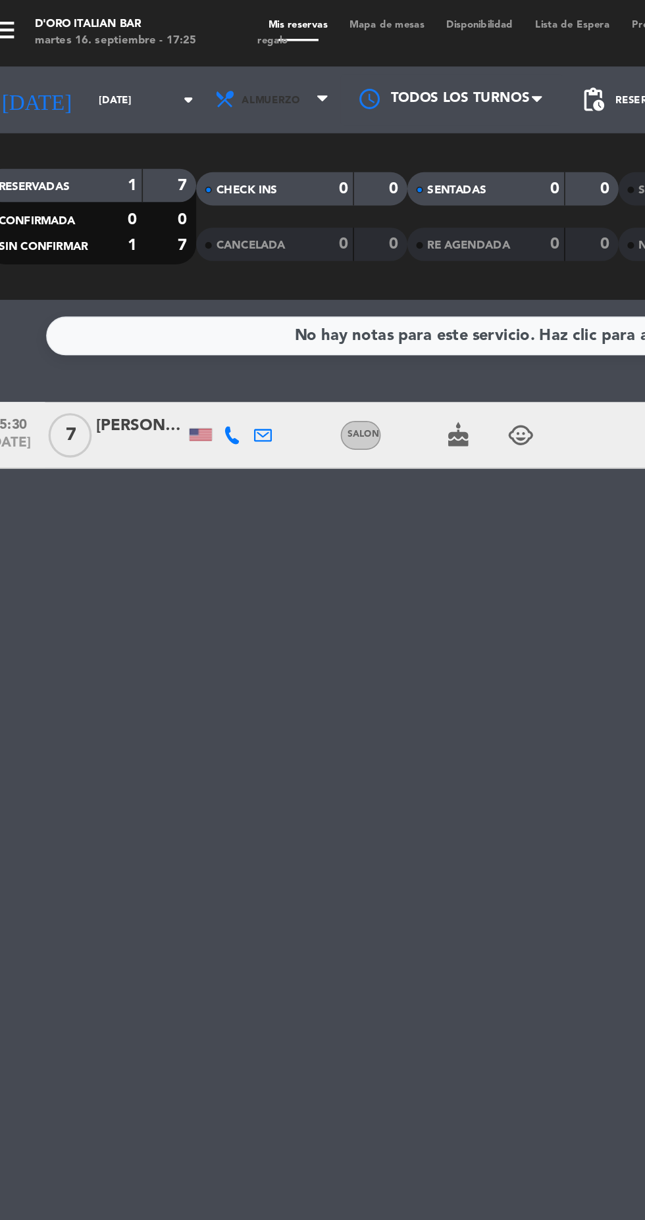
click at [208, 71] on span "Almuerzo" at bounding box center [180, 59] width 79 height 29
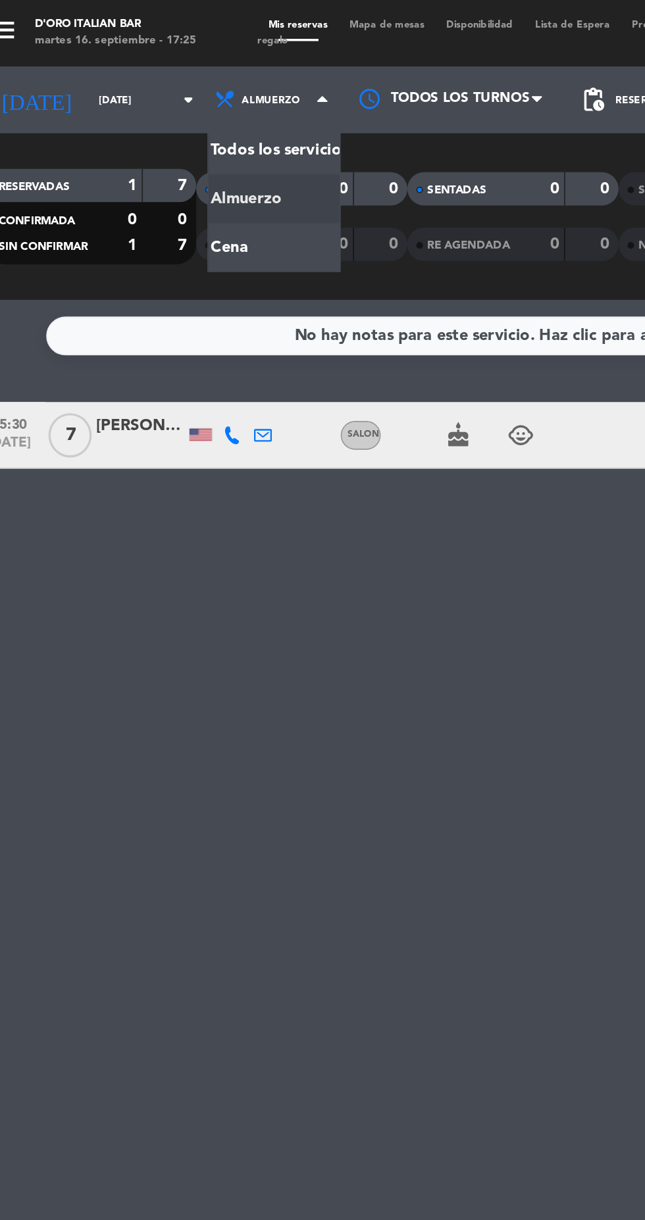
click at [149, 158] on div "menu D'oro Italian Bar [DATE] 16. septiembre - 17:25 Mis reservas Mapa de mesas…" at bounding box center [322, 89] width 645 height 178
